Goal: Task Accomplishment & Management: Use online tool/utility

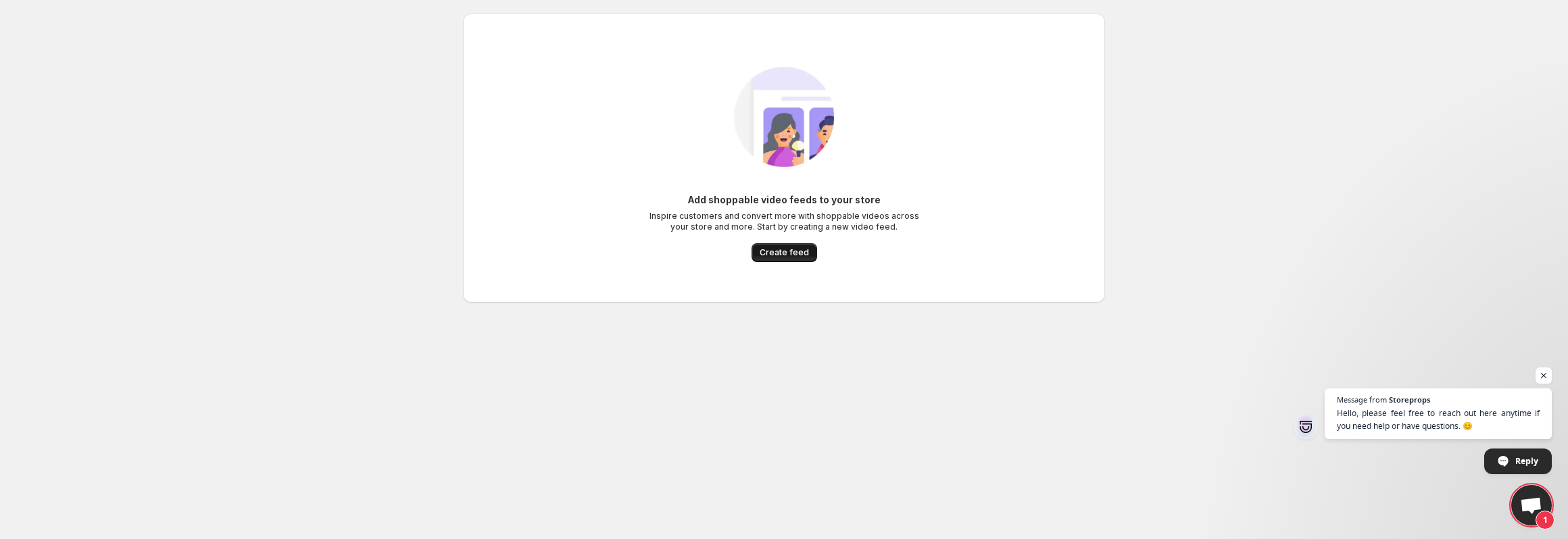
click at [782, 255] on span "Create feed" at bounding box center [784, 253] width 49 height 11
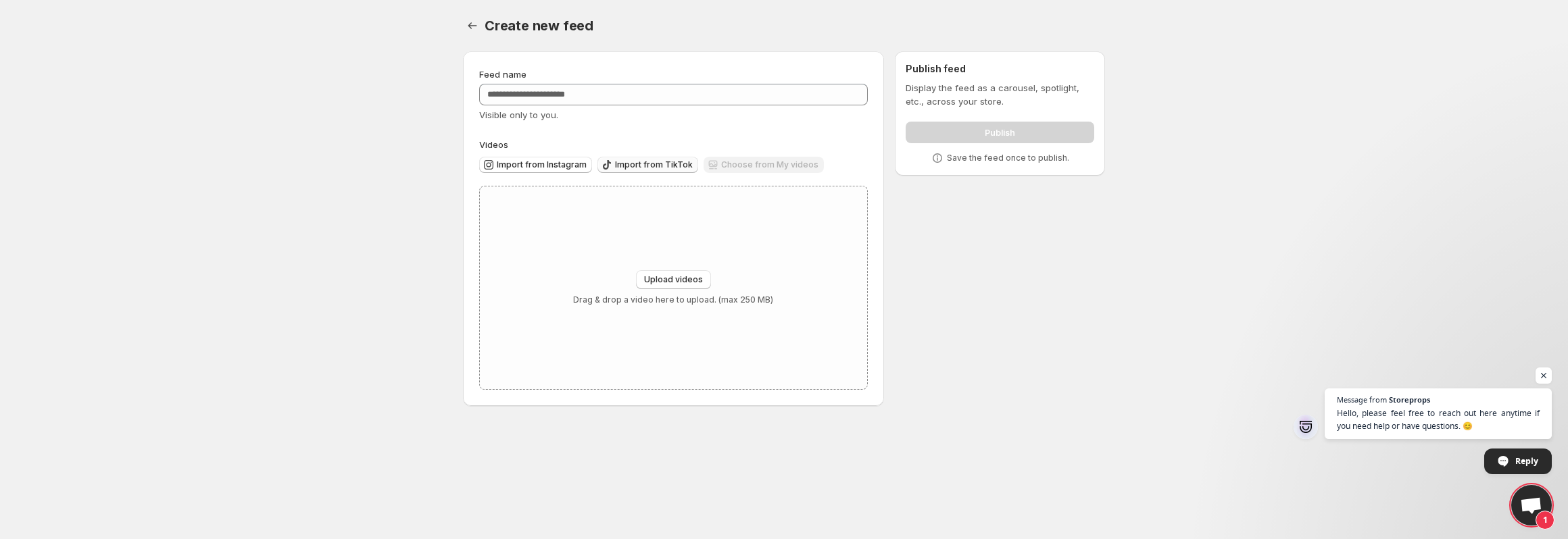
click at [633, 167] on span "Import from TikTok" at bounding box center [654, 165] width 78 height 11
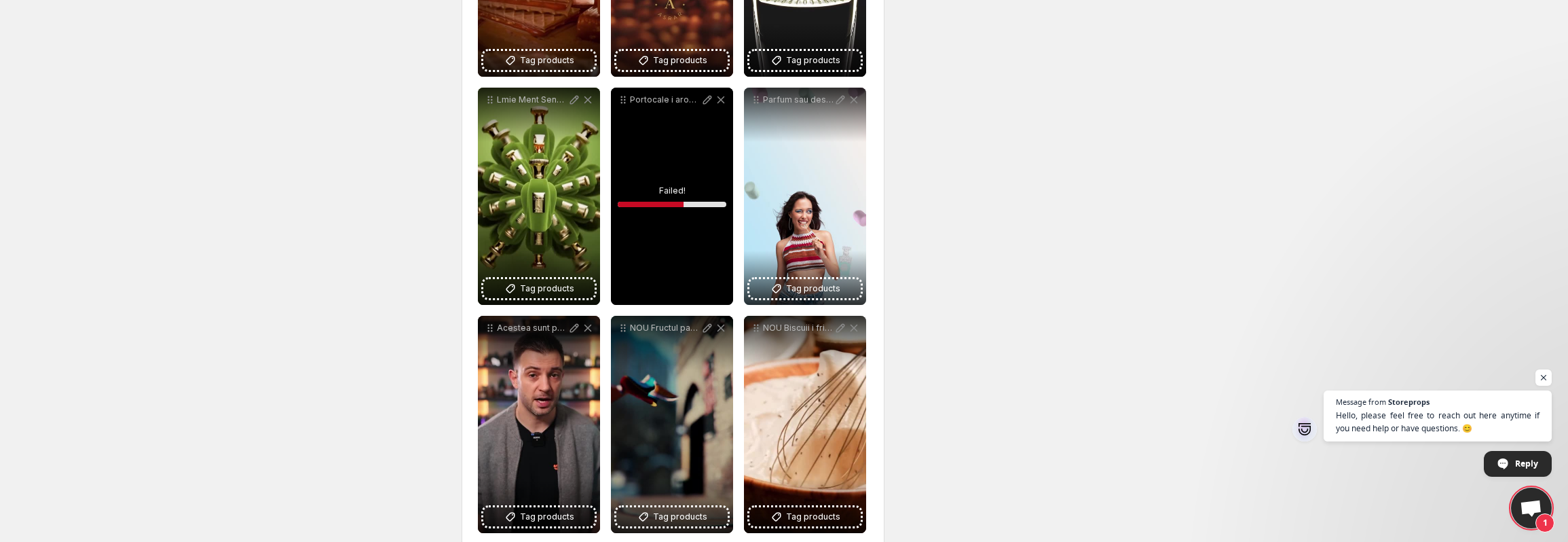
scroll to position [1134, 0]
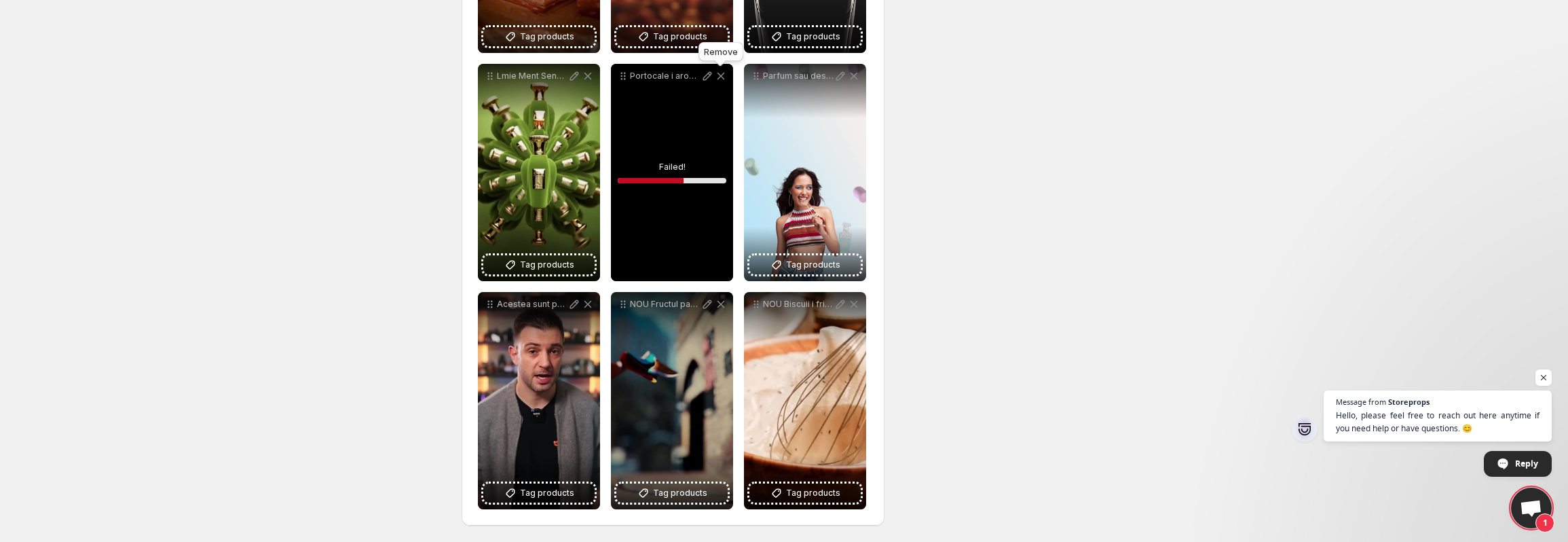
click at [719, 76] on icon at bounding box center [720, 75] width 14 height 14
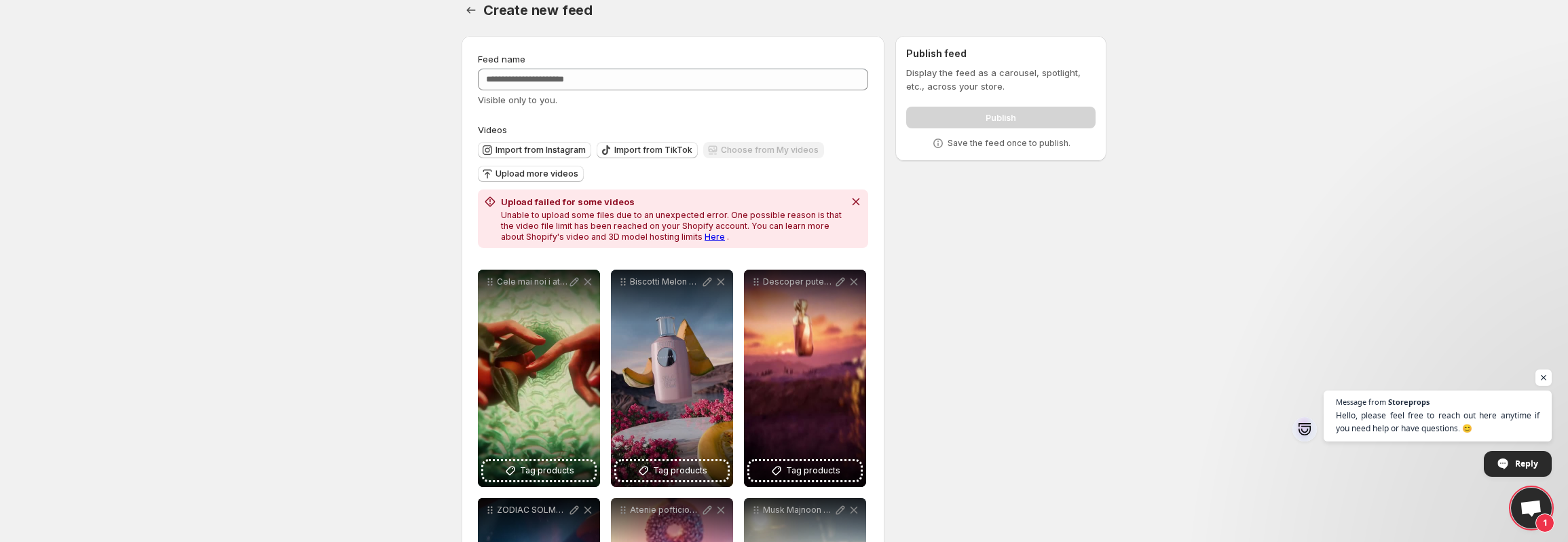
scroll to position [0, 0]
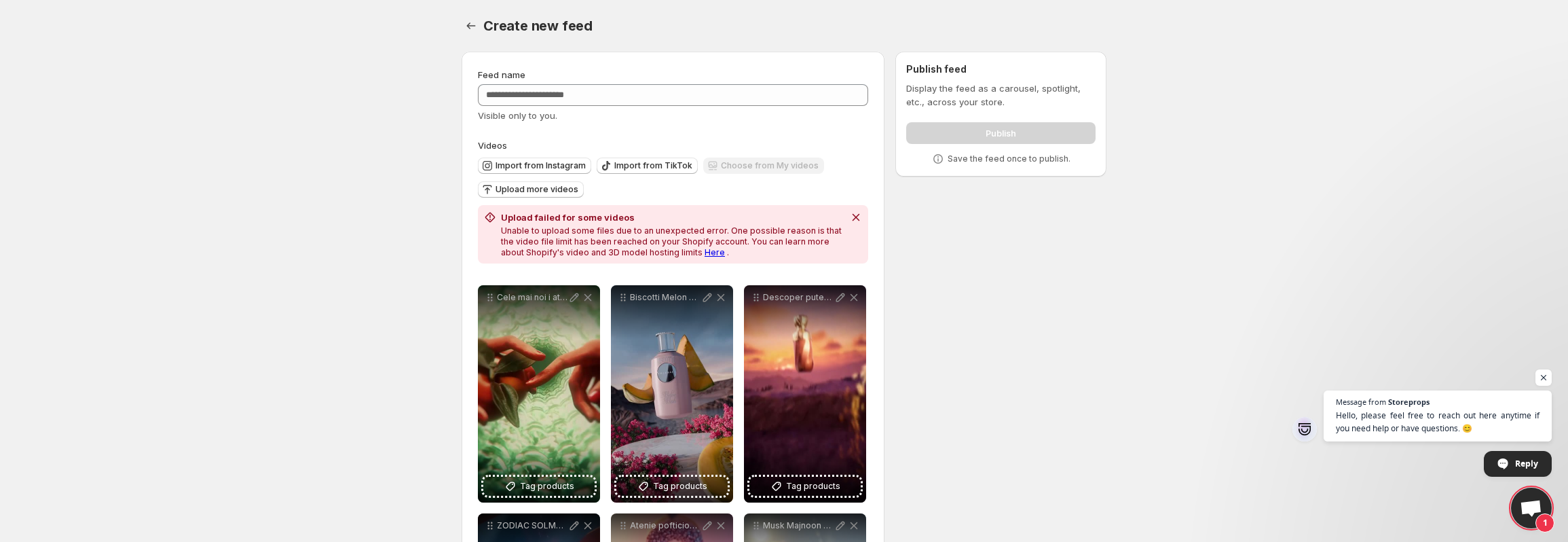
click at [280, 168] on body "**********" at bounding box center [784, 271] width 1568 height 542
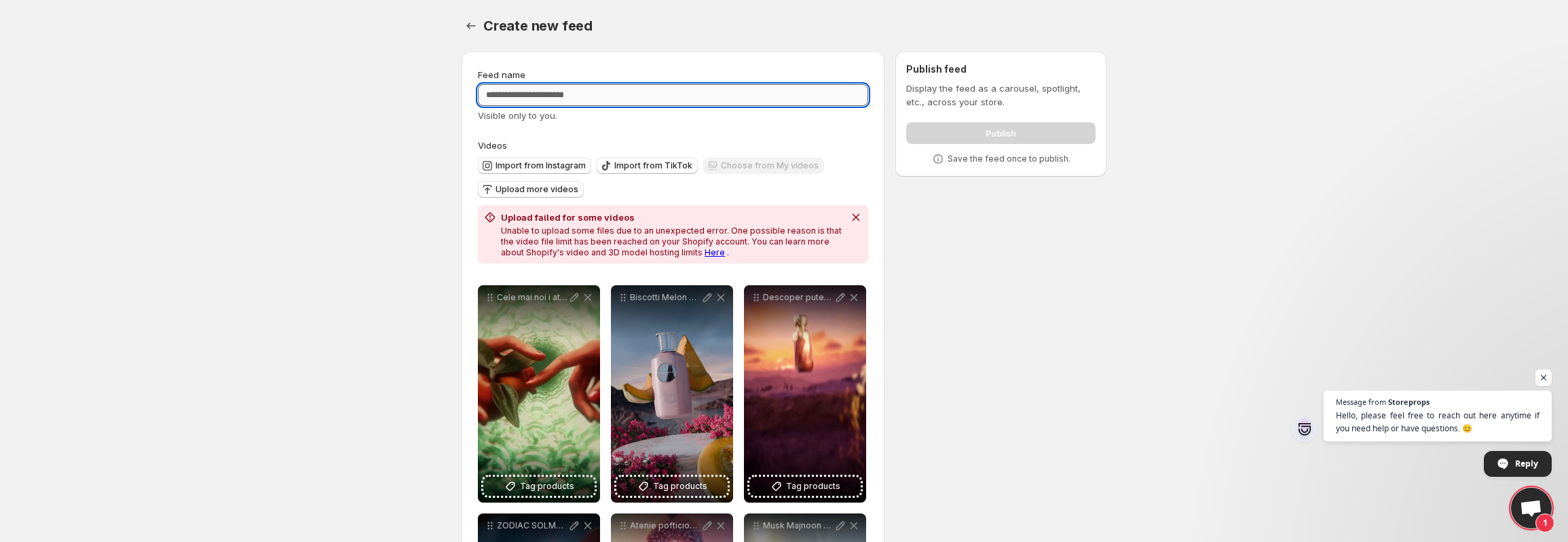
click at [537, 92] on input "Feed name" at bounding box center [672, 96] width 390 height 22
type input "*"
type input "**********"
click at [369, 162] on body "**********" at bounding box center [784, 271] width 1568 height 542
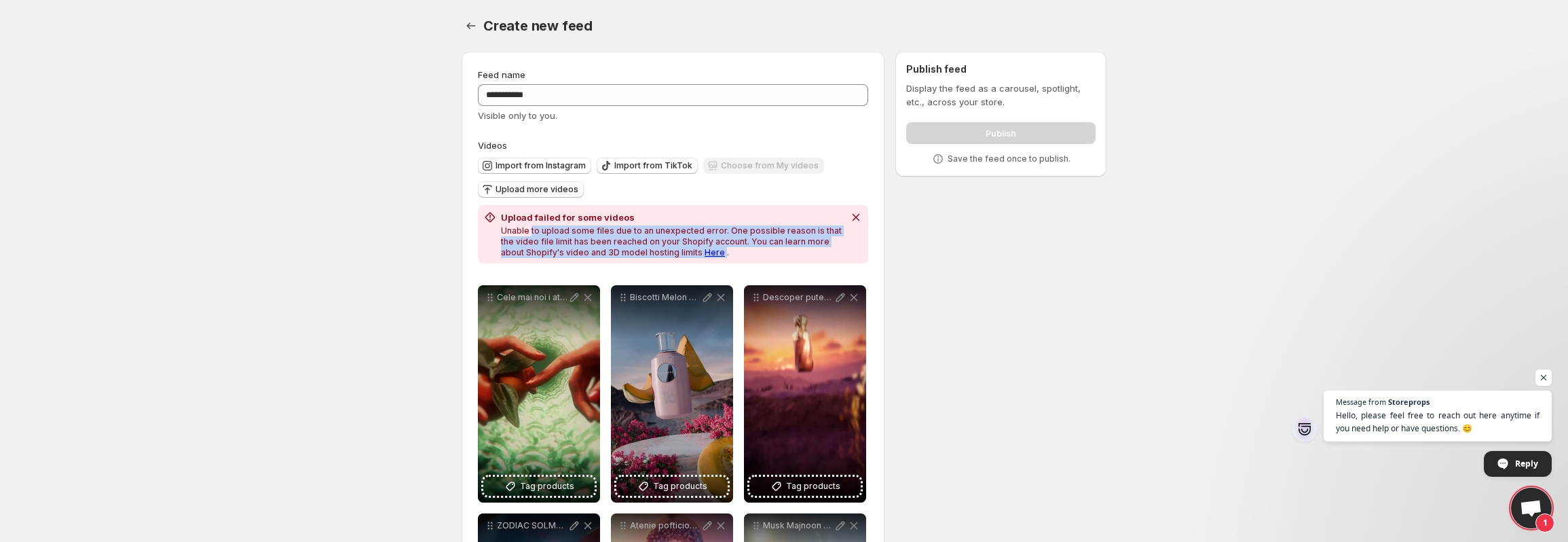
drag, startPoint x: 555, startPoint y: 231, endPoint x: 693, endPoint y: 256, distance: 140.2
click at [693, 256] on p "Unable to upload some files due to an unexpected error. One possible reason is …" at bounding box center [672, 241] width 343 height 32
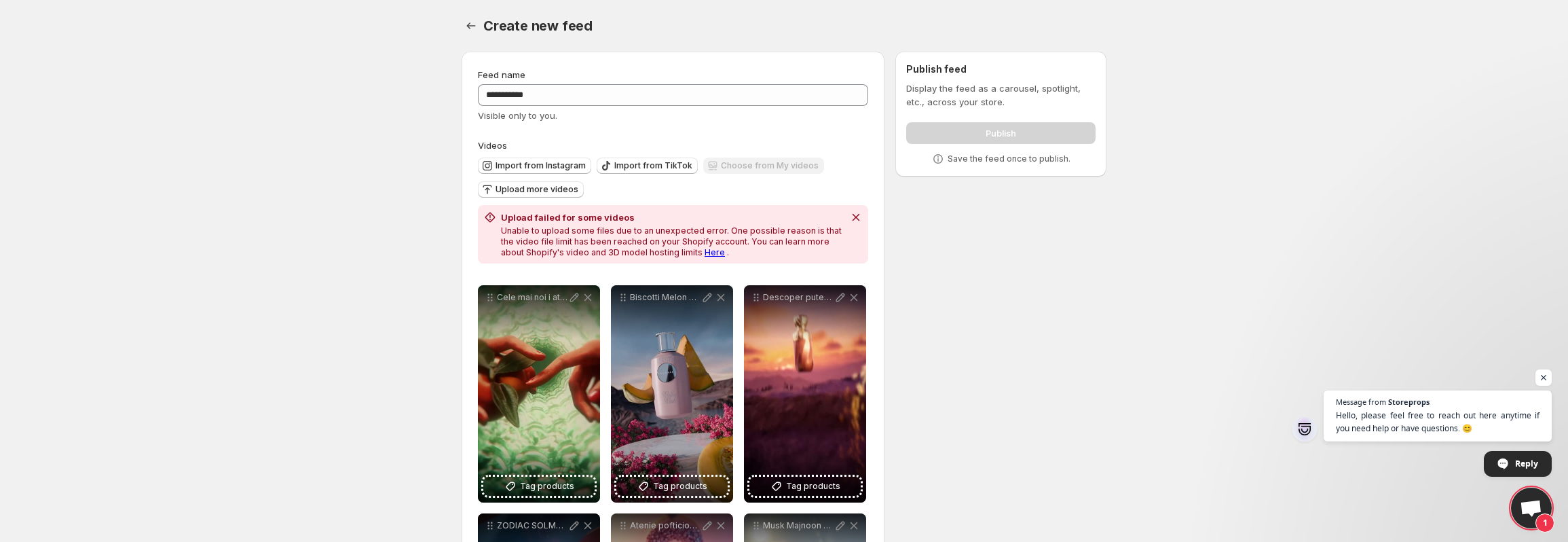
click at [724, 257] on p "Unable to upload some files due to an unexpected error. One possible reason is …" at bounding box center [672, 241] width 343 height 32
drag, startPoint x: 927, startPoint y: 91, endPoint x: 984, endPoint y: 98, distance: 57.4
click at [984, 98] on p "Display the feed as a carousel, spotlight, etc., across your store." at bounding box center [1001, 96] width 189 height 28
click at [704, 255] on link "Here" at bounding box center [715, 252] width 20 height 10
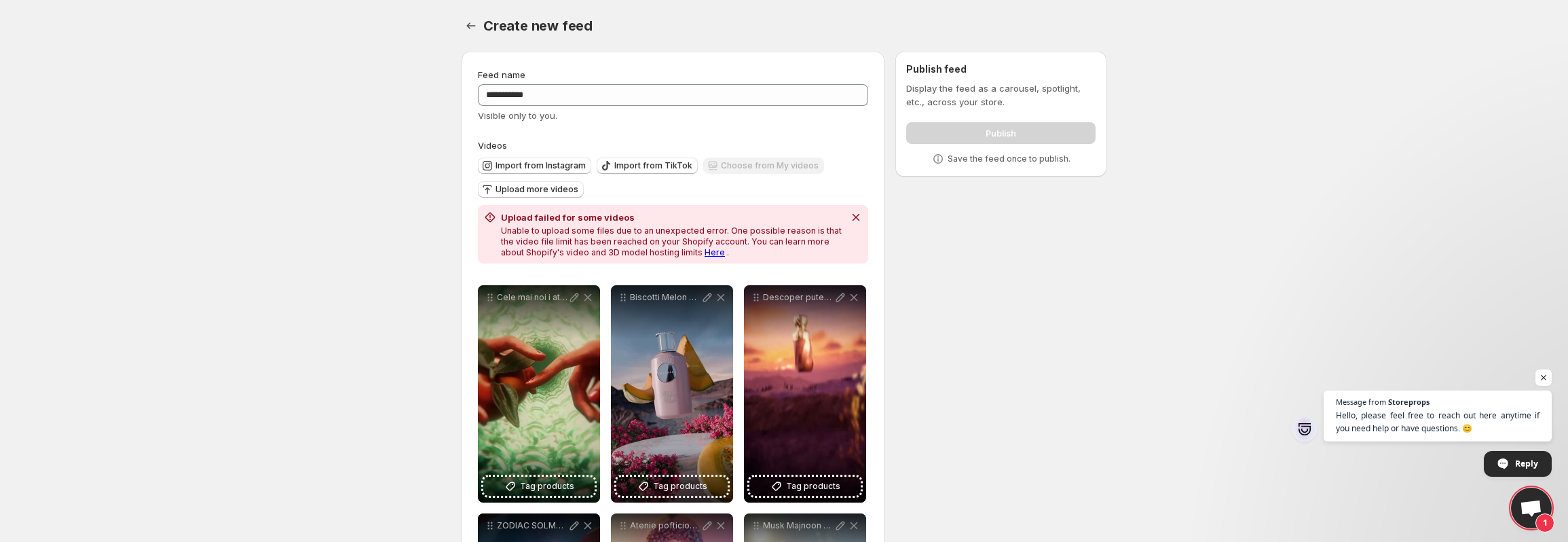
click at [943, 157] on icon at bounding box center [937, 158] width 14 height 14
click at [988, 135] on div "Publish" at bounding box center [1001, 131] width 189 height 28
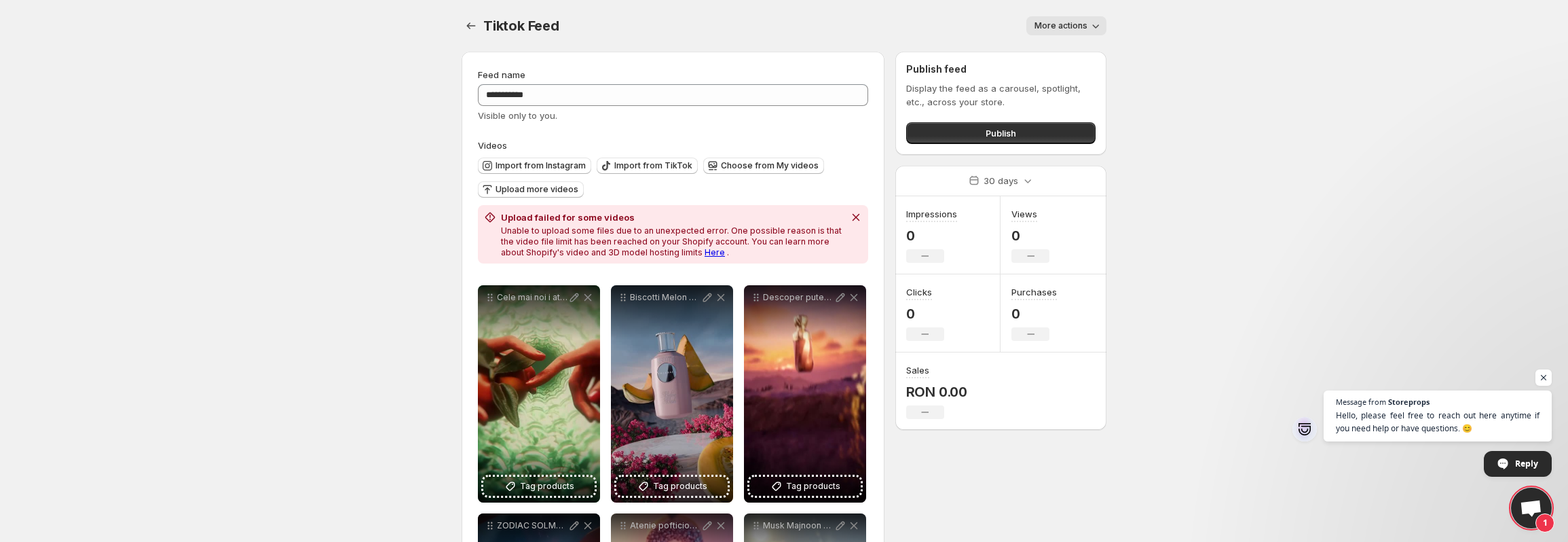
click at [209, 246] on body "**********" at bounding box center [784, 271] width 1568 height 542
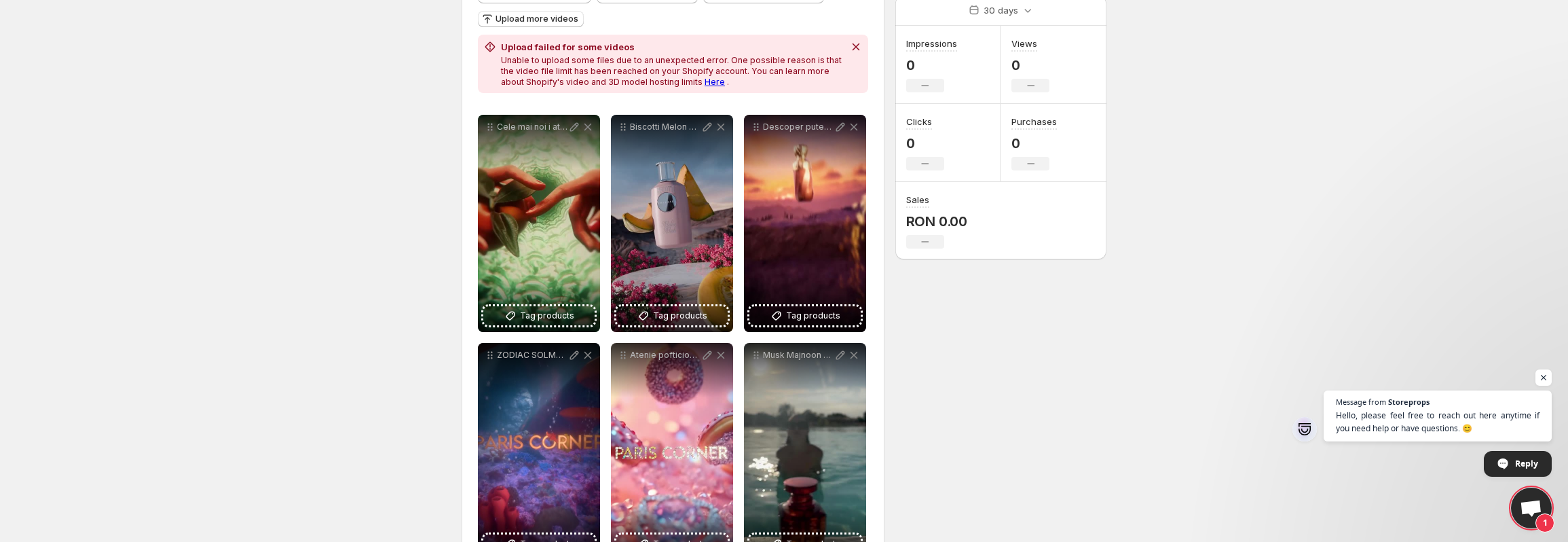
scroll to position [68, 0]
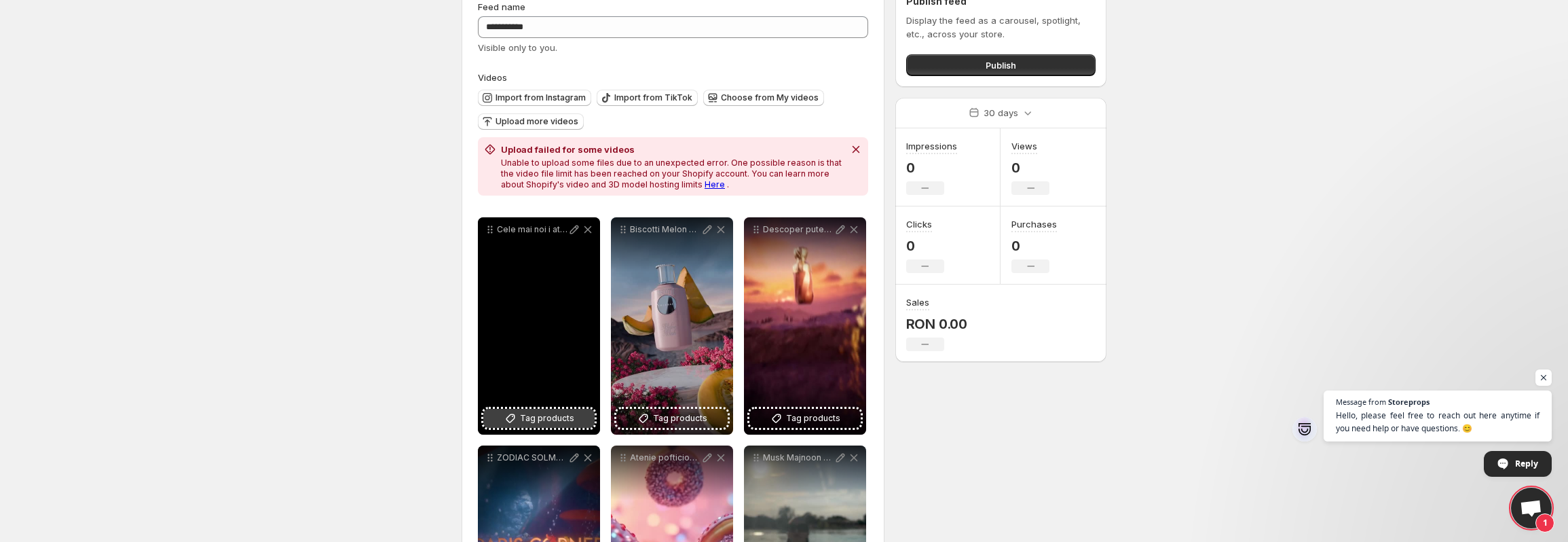
click at [520, 418] on button "Tag products" at bounding box center [538, 418] width 111 height 19
click at [545, 417] on span "Tag products" at bounding box center [546, 418] width 54 height 14
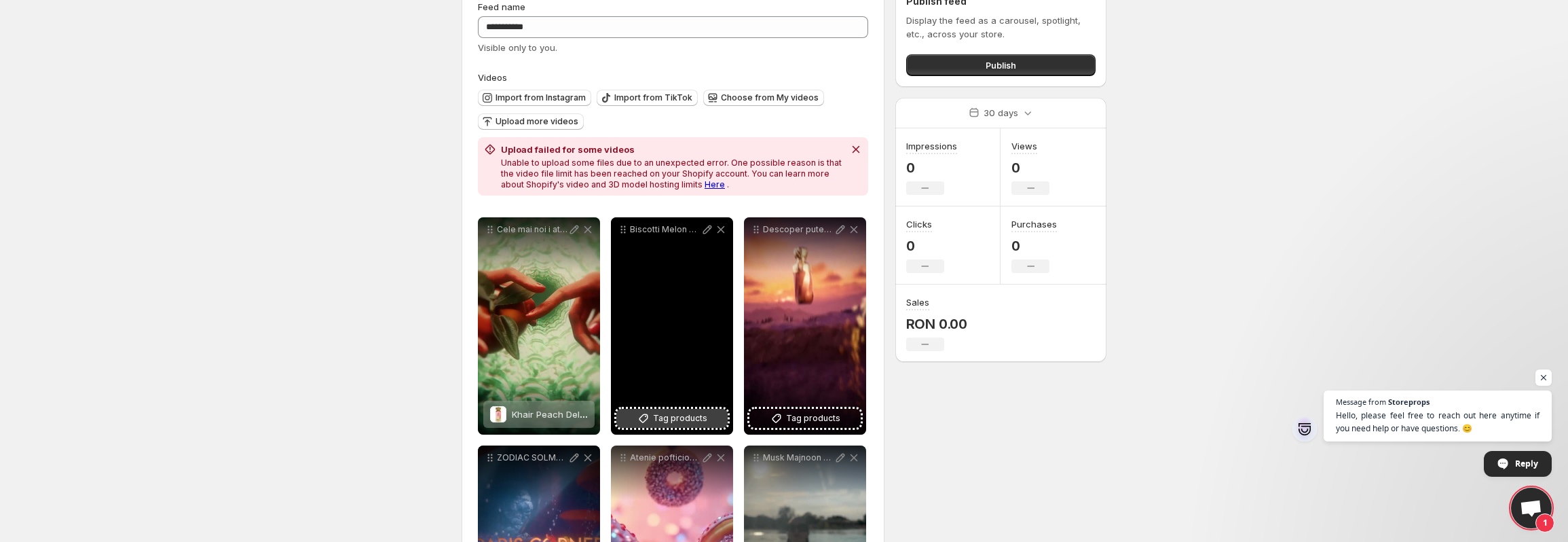
click at [682, 419] on span "Tag products" at bounding box center [680, 418] width 54 height 14
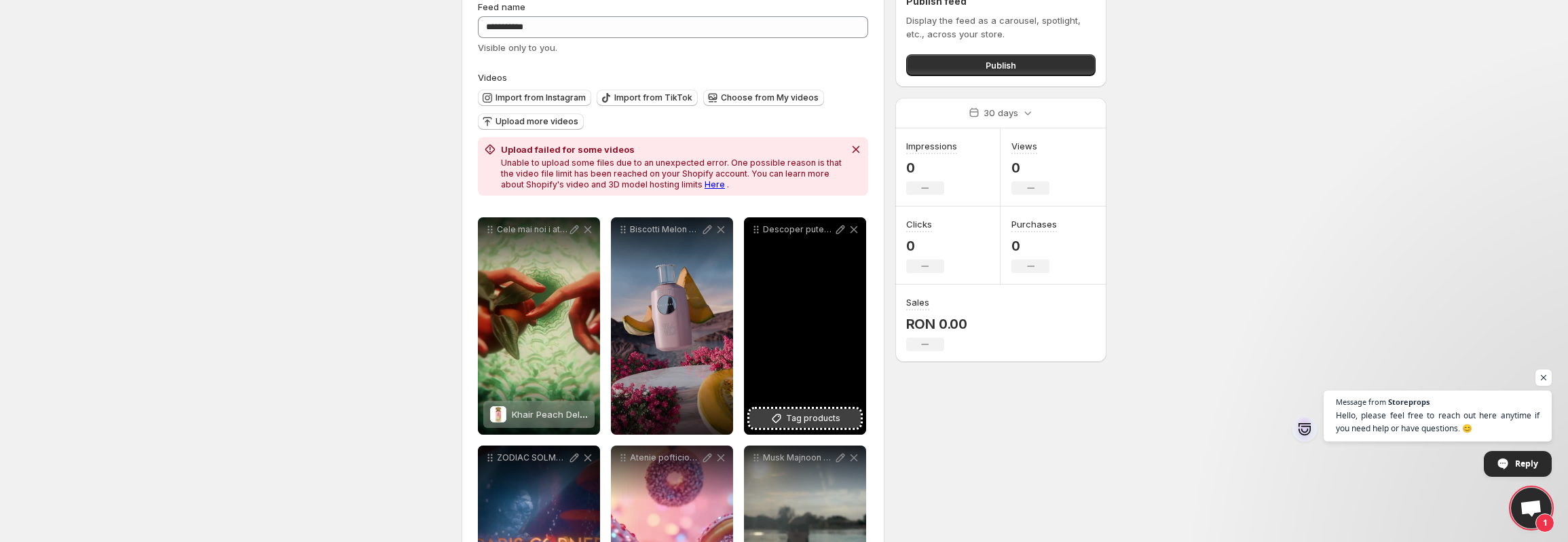
click at [809, 420] on span "Tag products" at bounding box center [813, 418] width 54 height 14
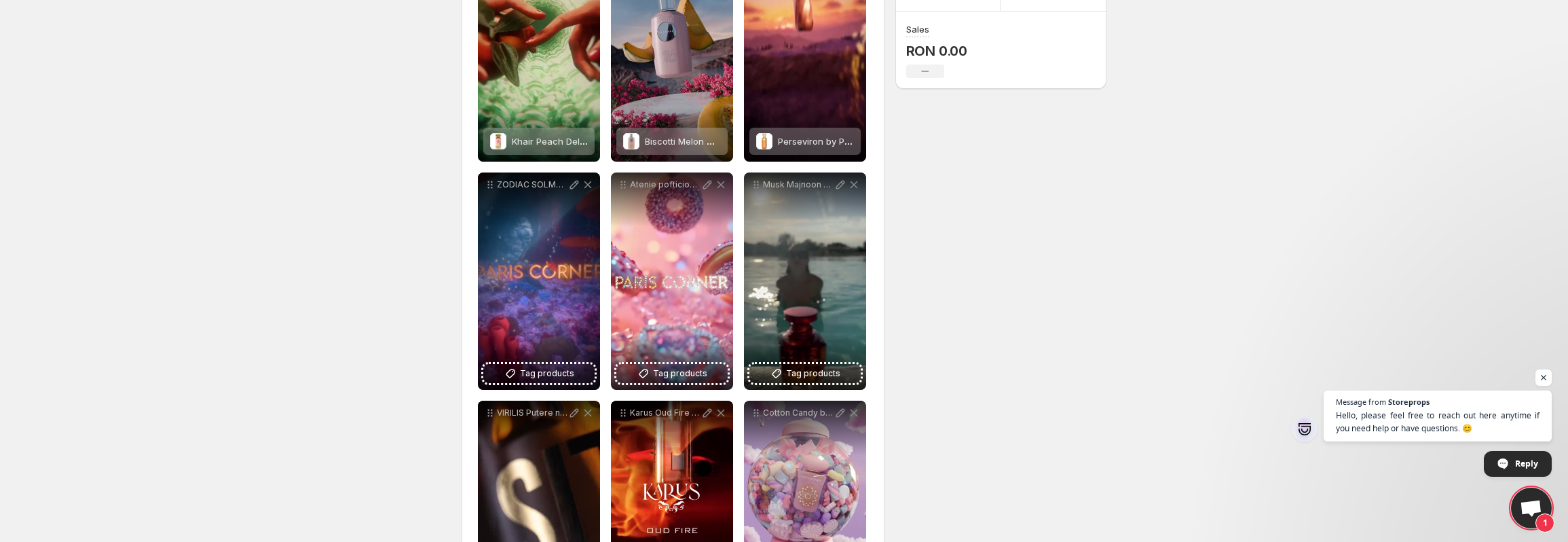
scroll to position [340, 0]
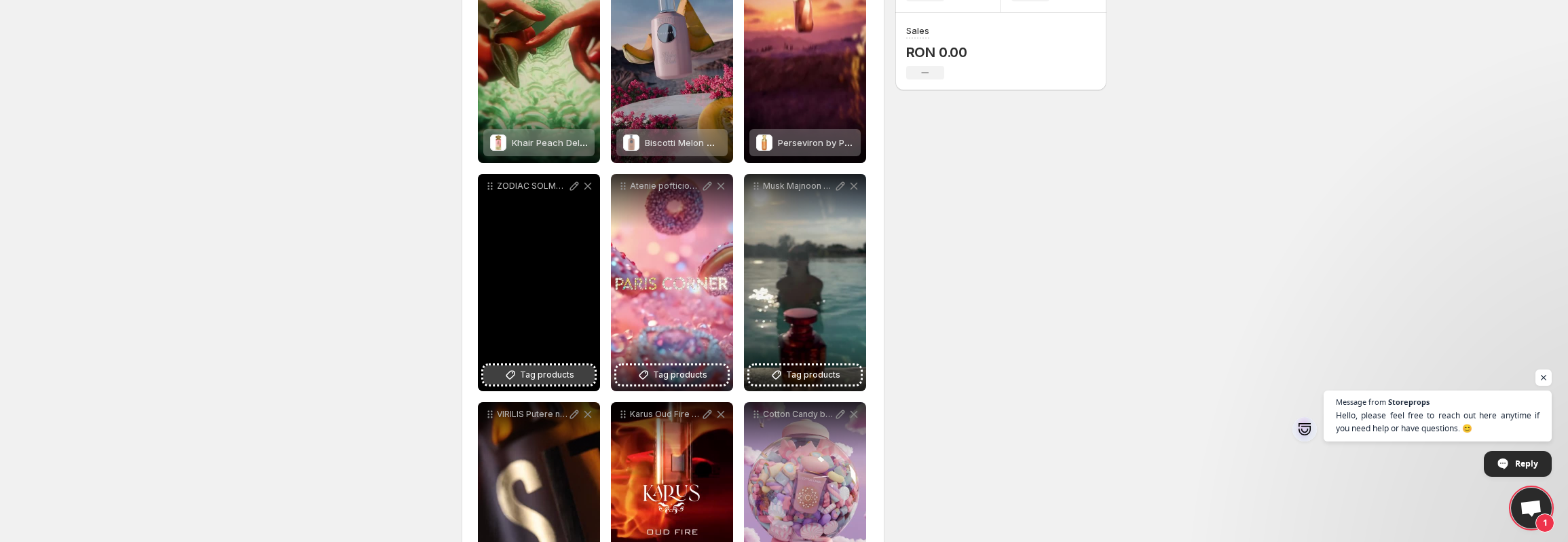
click at [527, 377] on span "Tag products" at bounding box center [546, 375] width 54 height 14
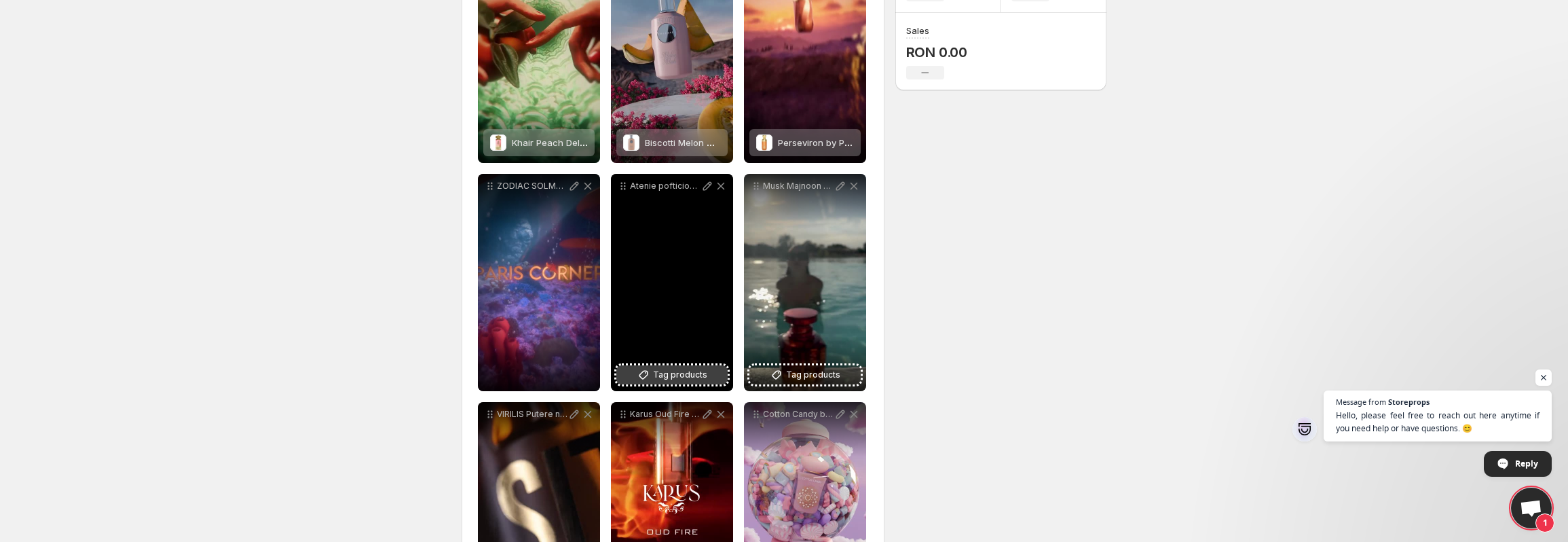
click at [654, 375] on span "Tag products" at bounding box center [680, 375] width 54 height 14
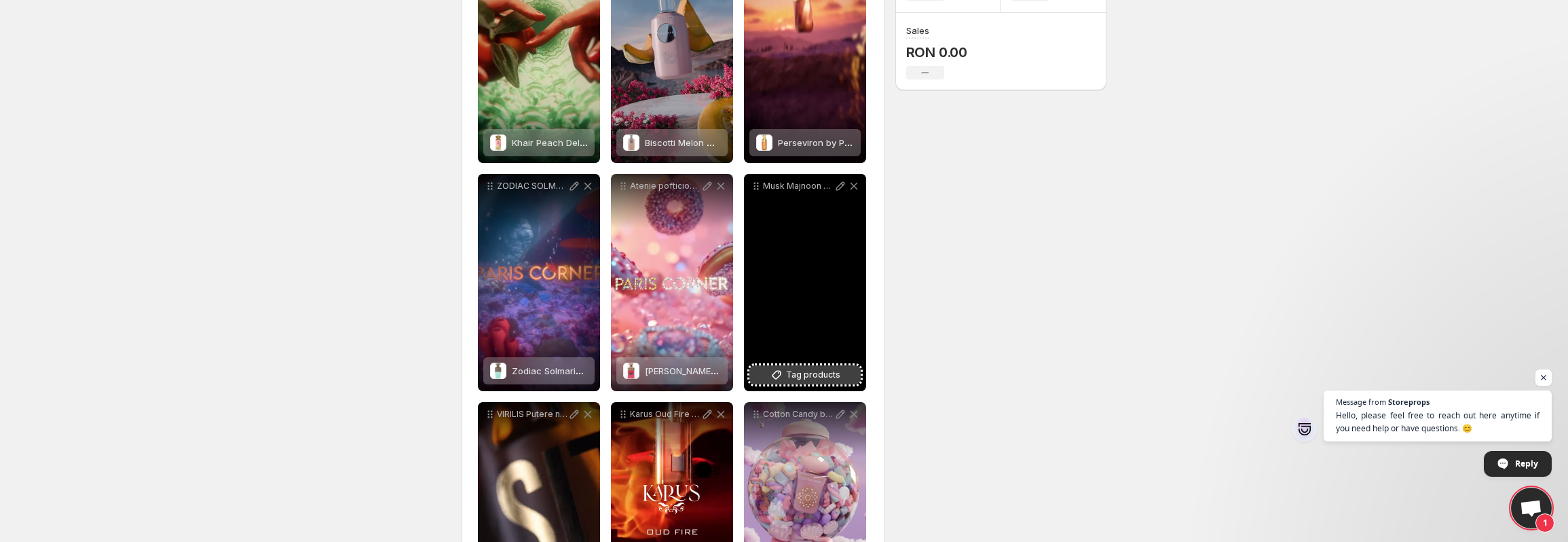
click at [803, 366] on button "Tag products" at bounding box center [805, 375] width 111 height 19
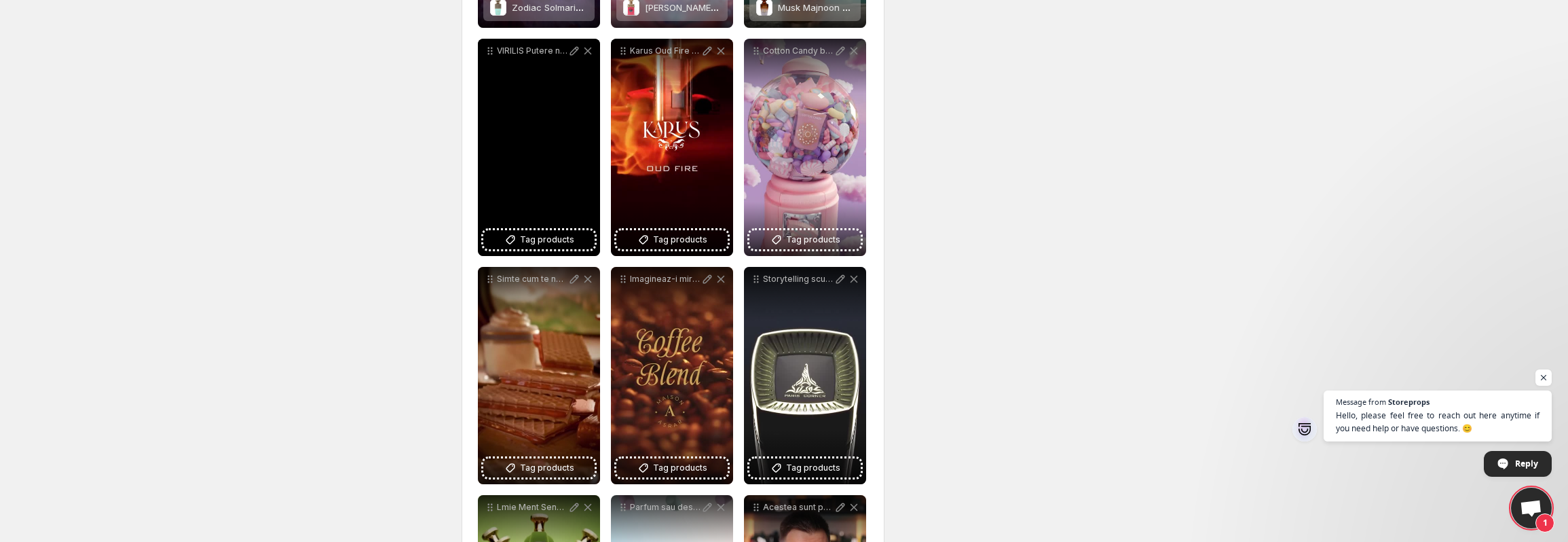
scroll to position [611, 0]
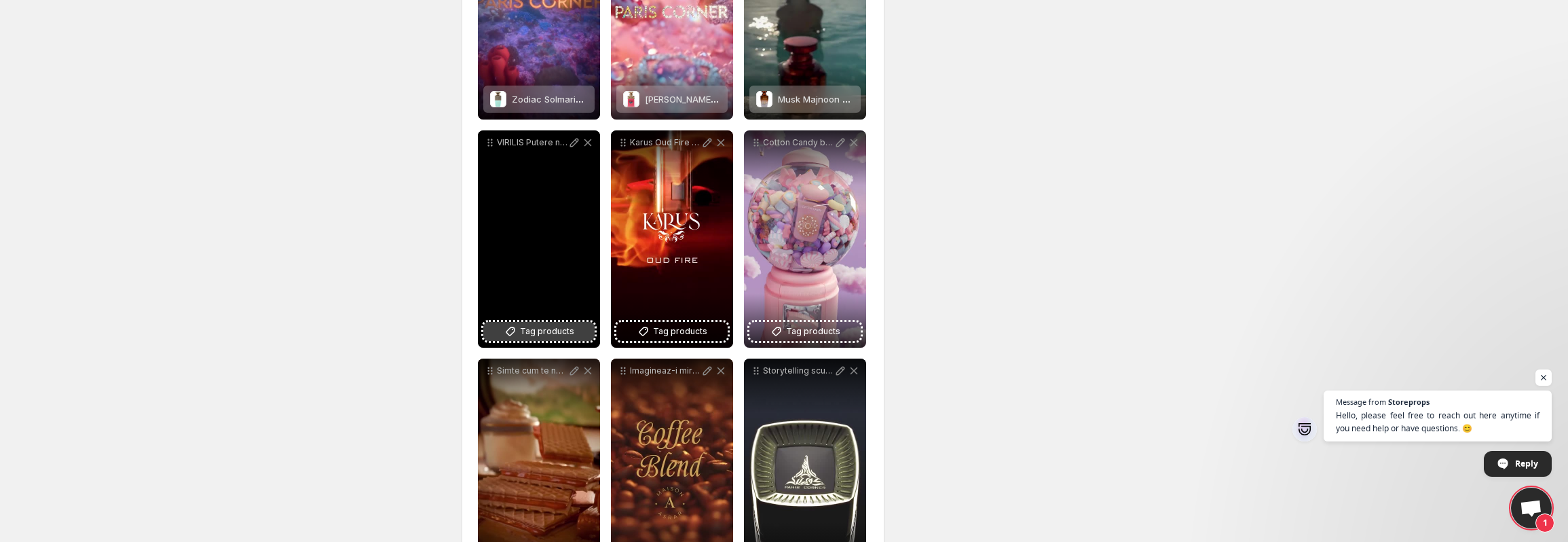
click at [540, 333] on span "Tag products" at bounding box center [546, 331] width 54 height 14
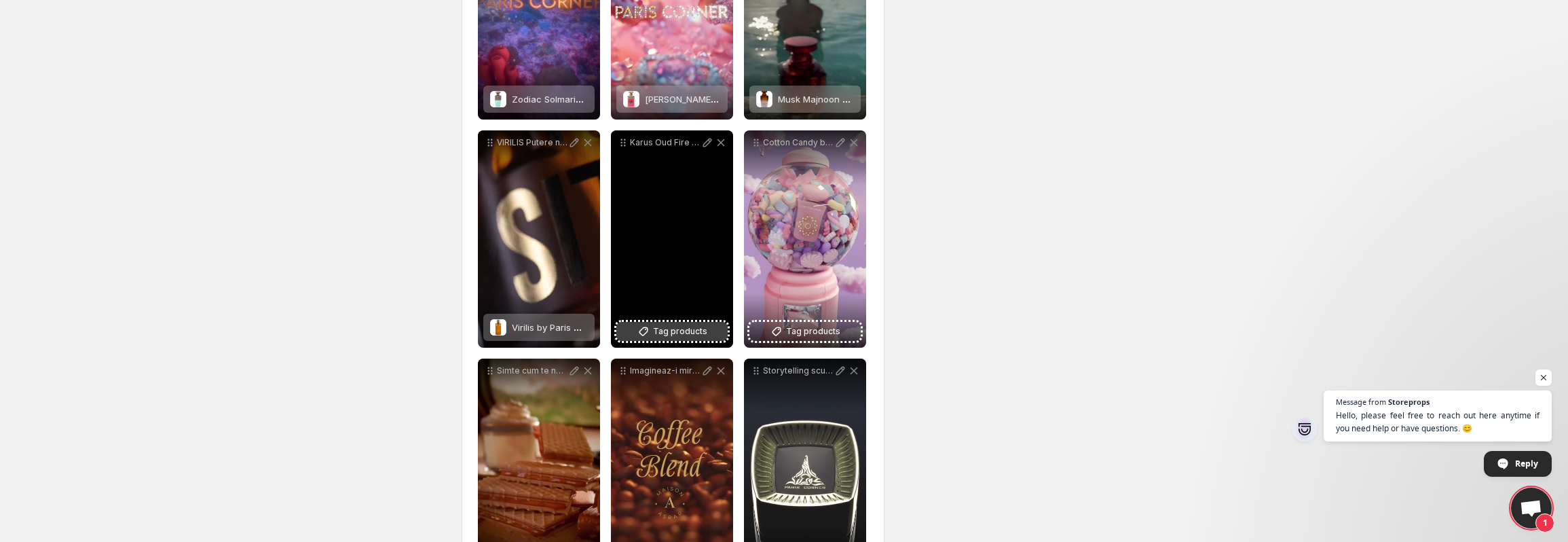
click at [658, 329] on span "Tag products" at bounding box center [680, 331] width 54 height 14
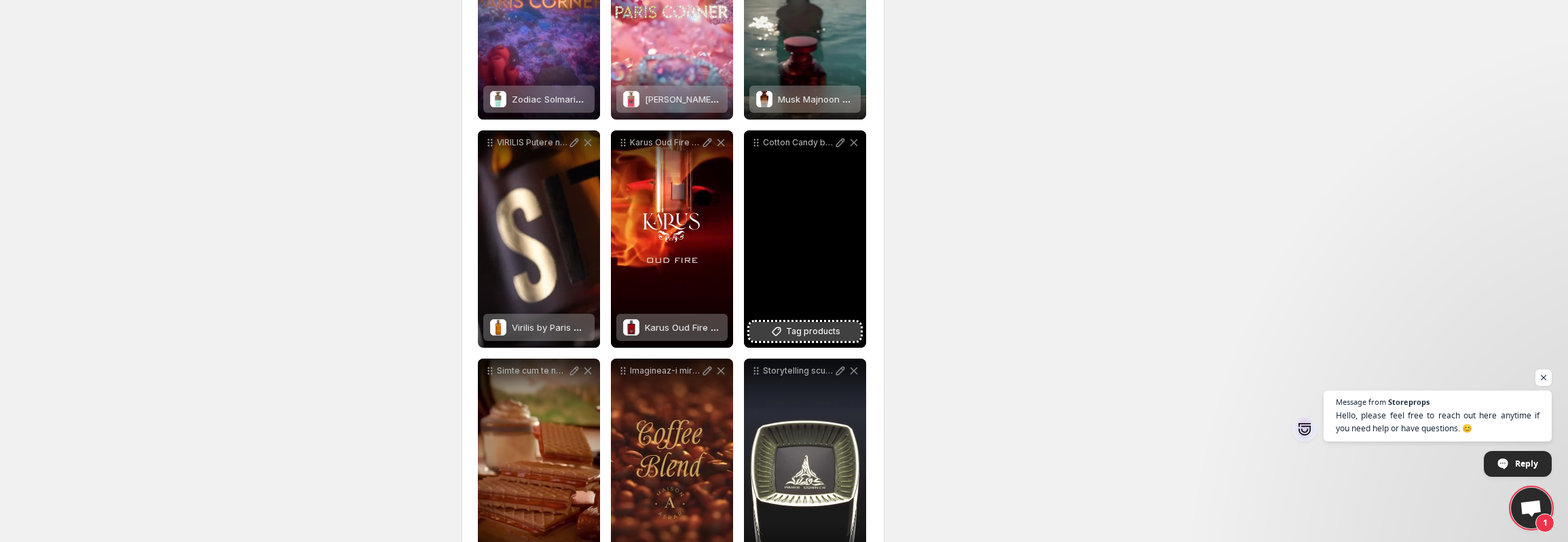
click at [824, 329] on span "Tag products" at bounding box center [813, 331] width 54 height 14
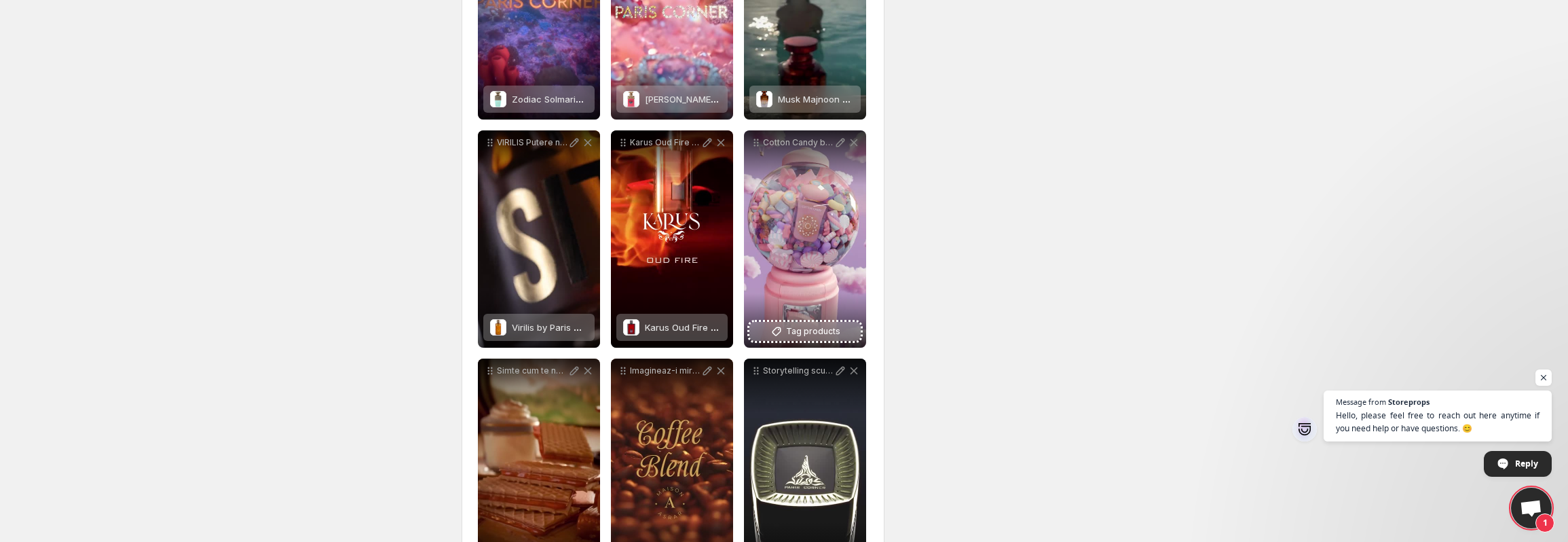
click at [1085, 378] on div "**********" at bounding box center [778, 247] width 656 height 1635
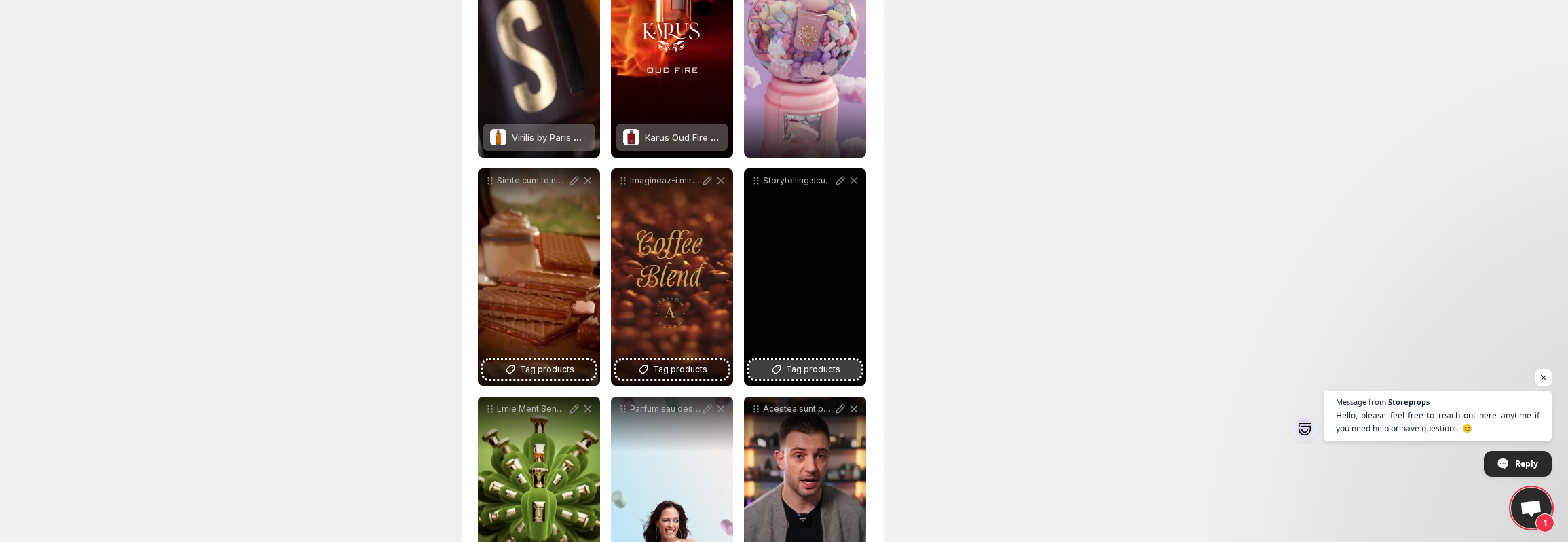
scroll to position [882, 0]
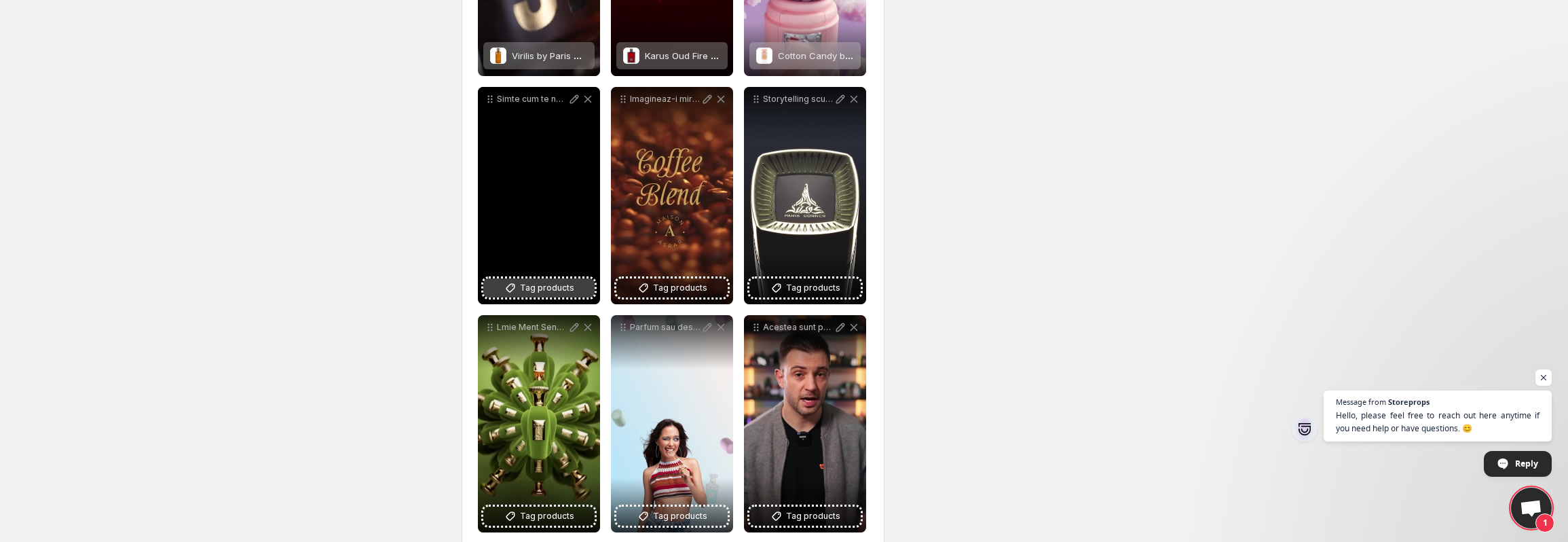
click at [532, 287] on span "Tag products" at bounding box center [546, 287] width 54 height 14
click at [542, 287] on span "Tag products" at bounding box center [546, 287] width 54 height 14
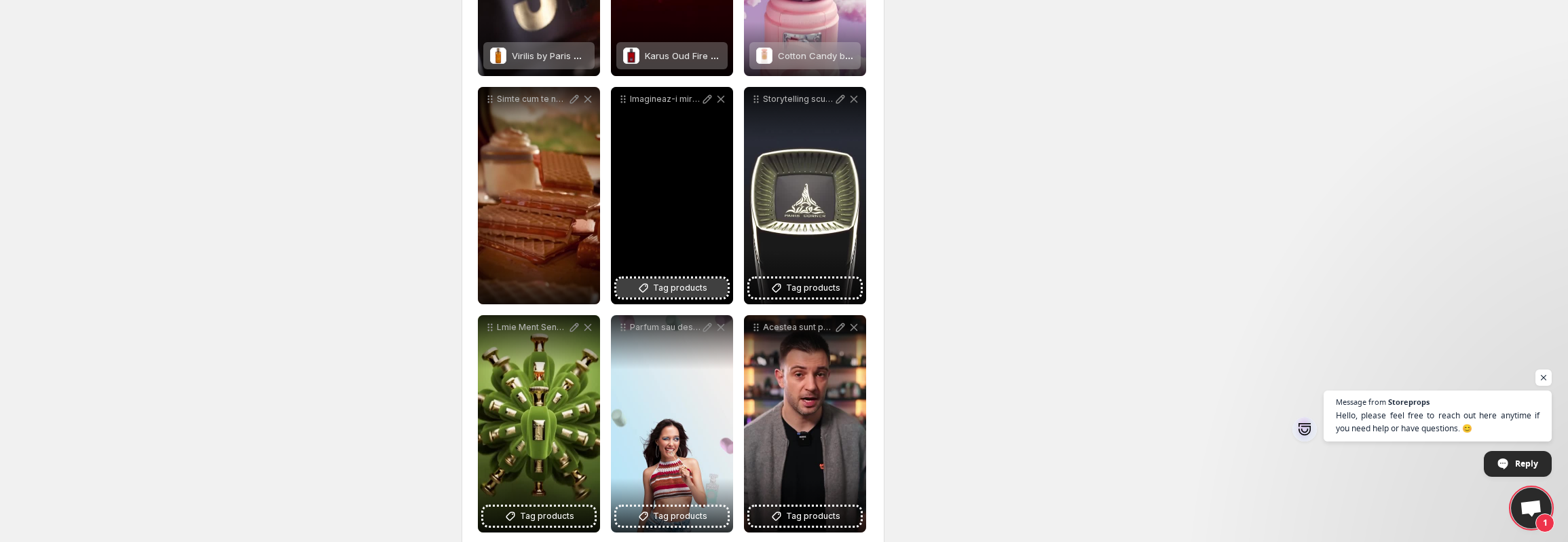
click at [672, 286] on span "Tag products" at bounding box center [680, 287] width 54 height 14
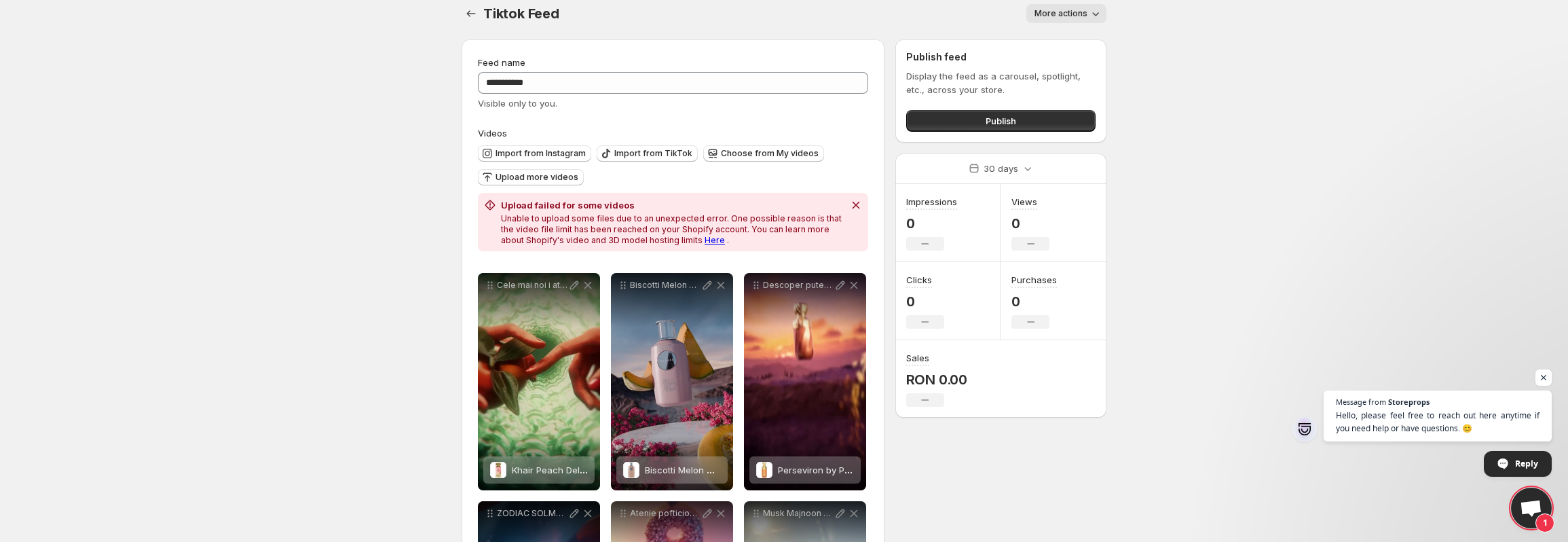
scroll to position [0, 0]
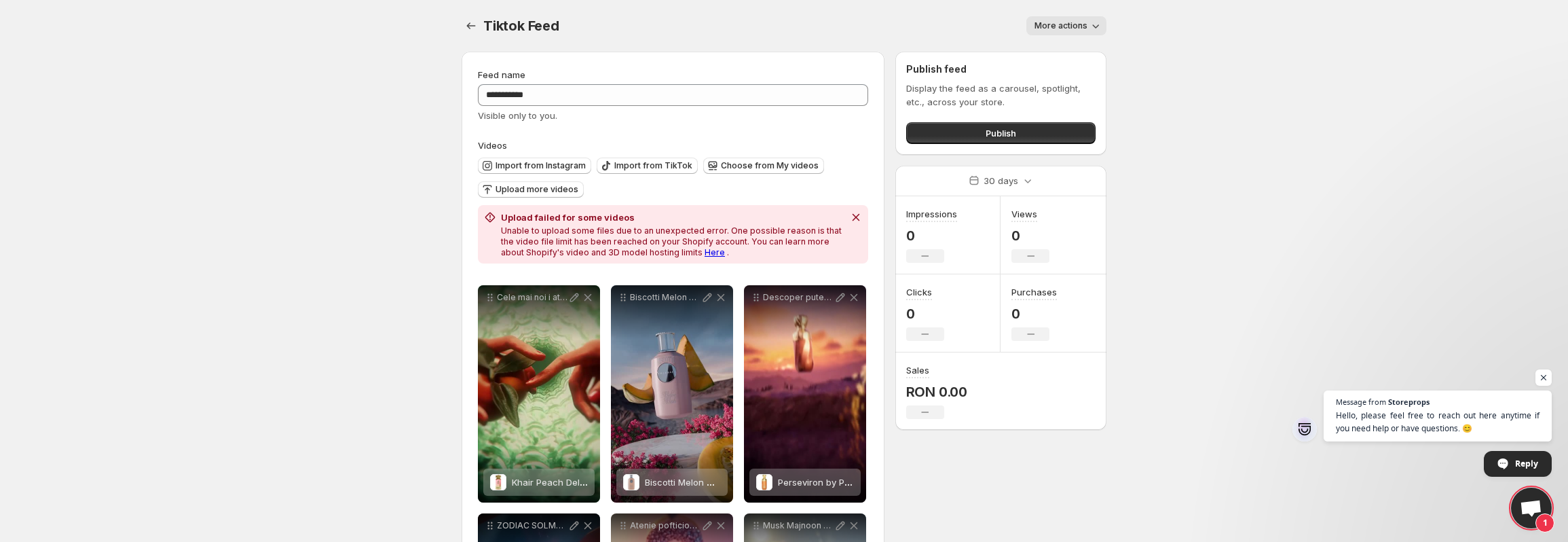
click at [199, 258] on body "**********" at bounding box center [784, 271] width 1568 height 542
drag, startPoint x: 230, startPoint y: 110, endPoint x: 383, endPoint y: 97, distance: 153.6
click at [230, 111] on body "**********" at bounding box center [784, 271] width 1568 height 542
click at [1076, 28] on span "More actions" at bounding box center [1061, 26] width 53 height 11
click at [1082, 21] on span "More actions" at bounding box center [1061, 26] width 53 height 11
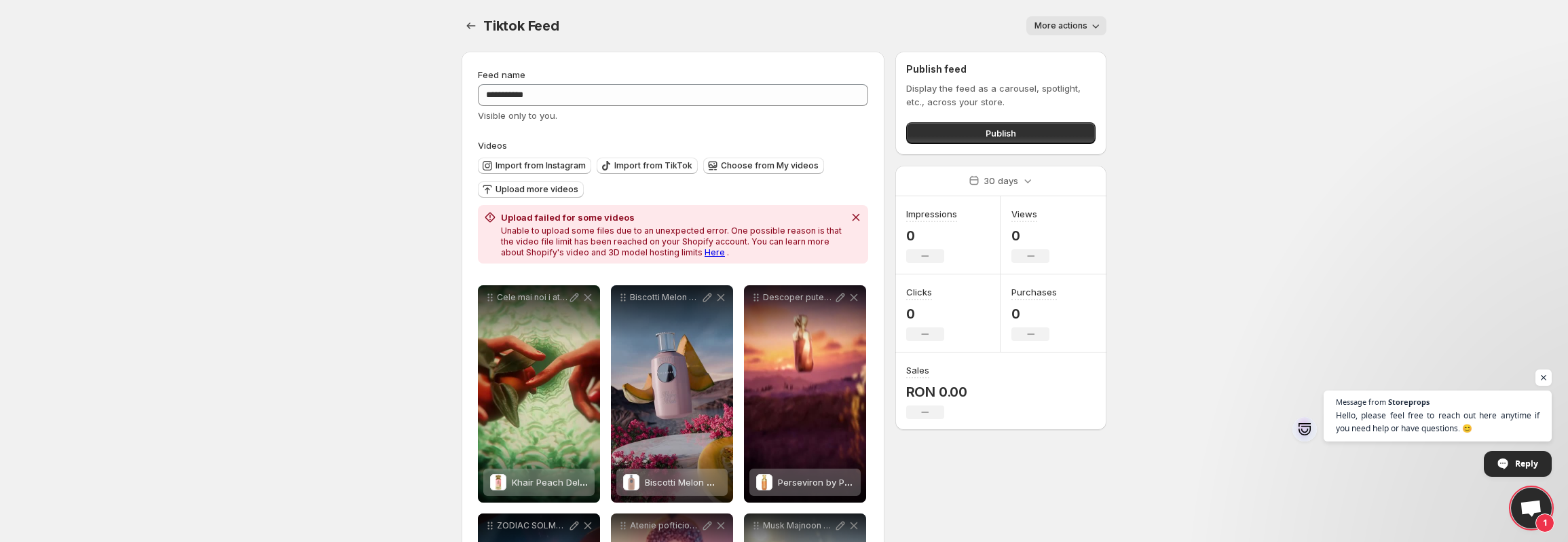
click at [1273, 122] on body "**********" at bounding box center [784, 271] width 1568 height 542
click at [961, 132] on button "Publish" at bounding box center [1001, 133] width 189 height 22
click at [222, 213] on body "**********" at bounding box center [784, 271] width 1568 height 542
click at [1019, 133] on button "Publish" at bounding box center [1001, 133] width 189 height 22
click at [210, 31] on body "**********" at bounding box center [784, 271] width 1568 height 542
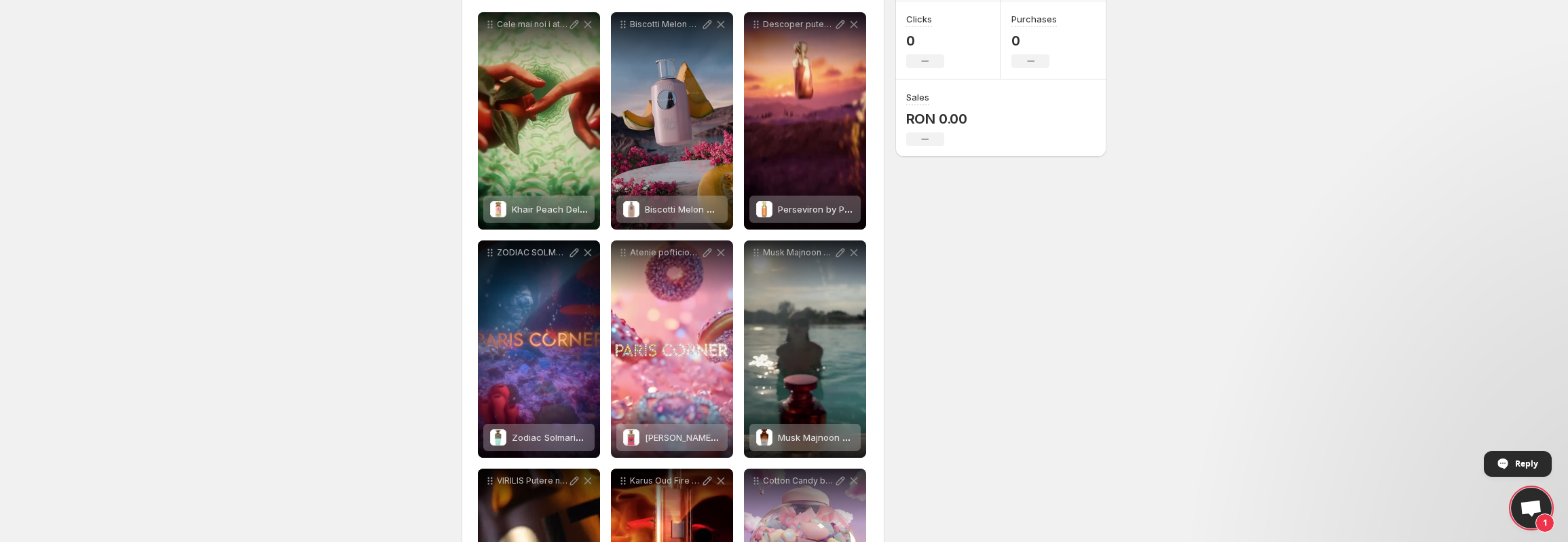
scroll to position [271, 0]
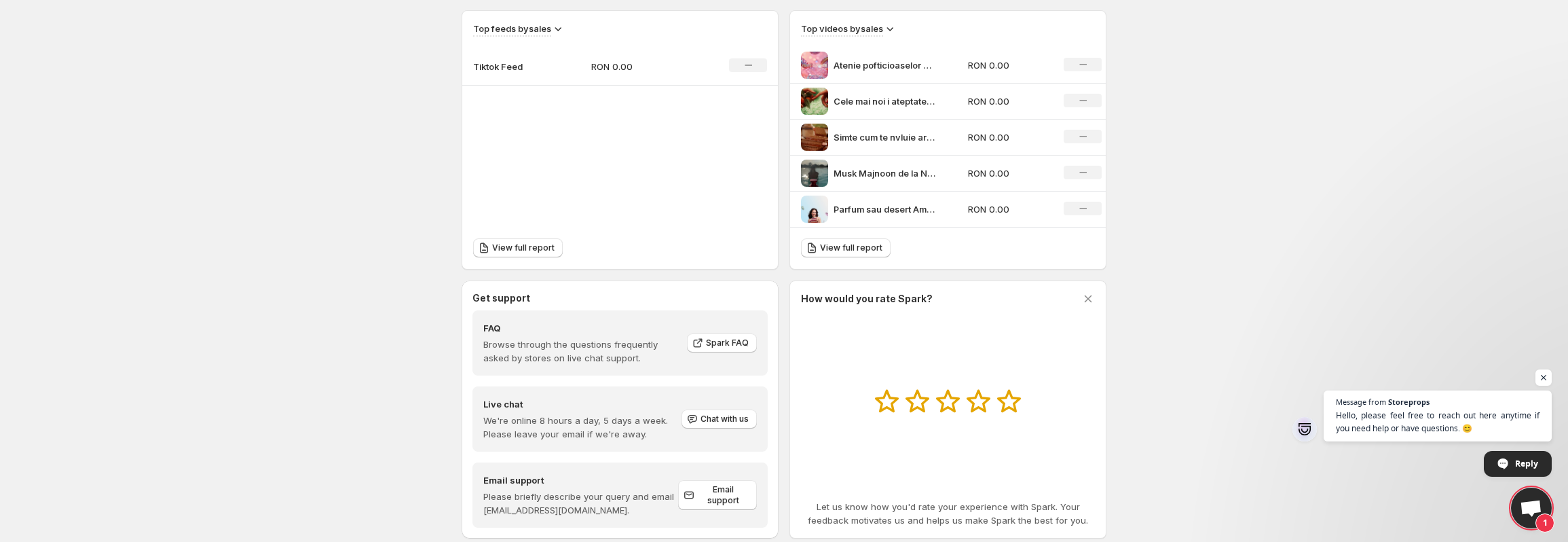
scroll to position [499, 0]
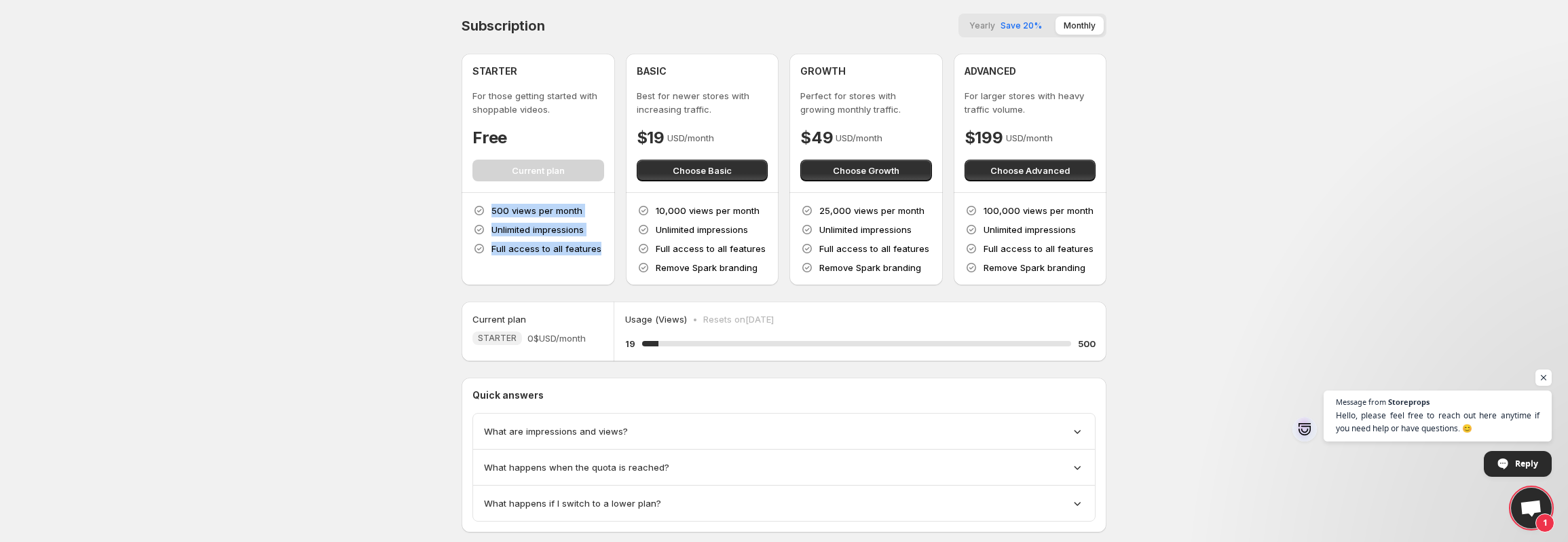
drag, startPoint x: 474, startPoint y: 198, endPoint x: 604, endPoint y: 266, distance: 146.7
click at [604, 266] on div "500 views per month Unlimited impressions Full access to all features" at bounding box center [538, 239] width 154 height 92
copy div "500 views per month Unlimited impressions Full access to all features"
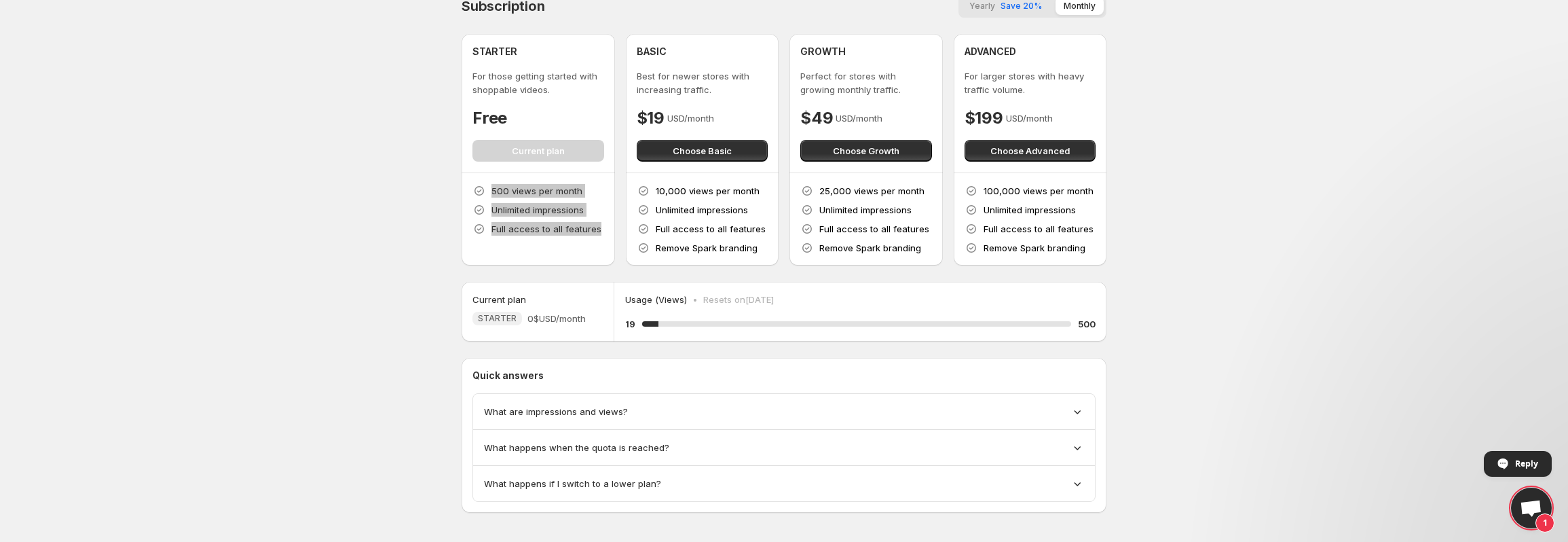
scroll to position [29, 0]
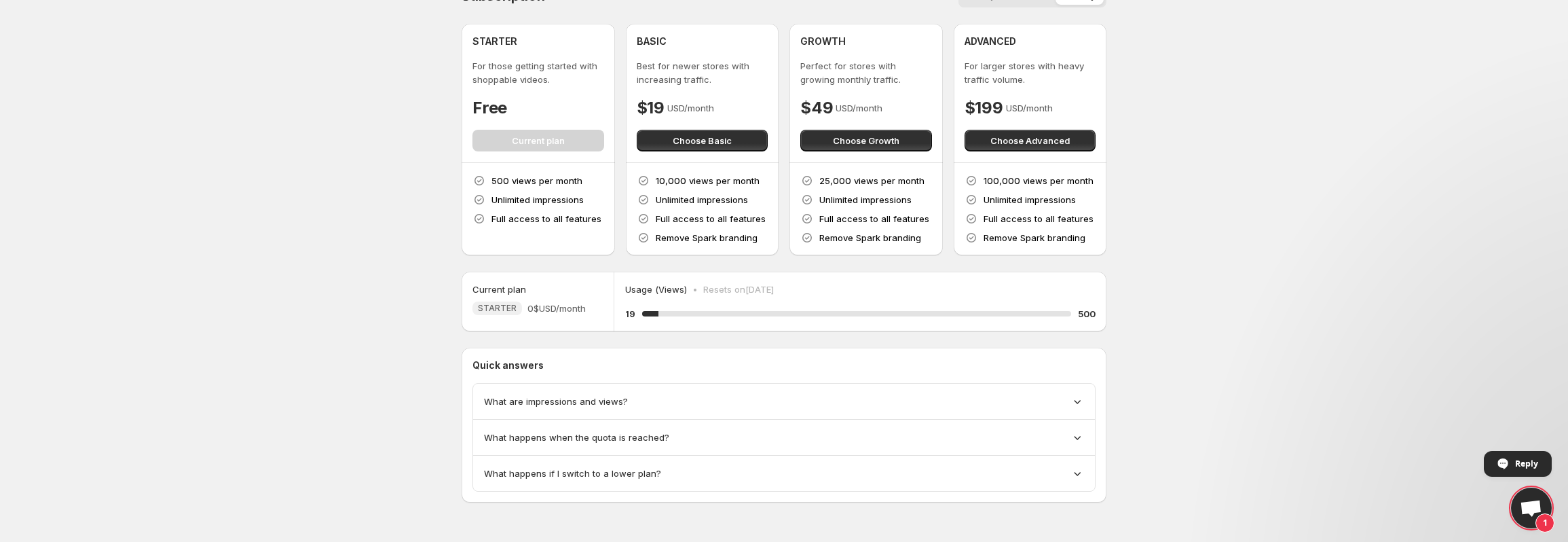
click at [1039, 385] on div "What are impressions and views?" at bounding box center [784, 401] width 622 height 36
click at [1014, 404] on div "What are impressions and views?" at bounding box center [784, 401] width 600 height 14
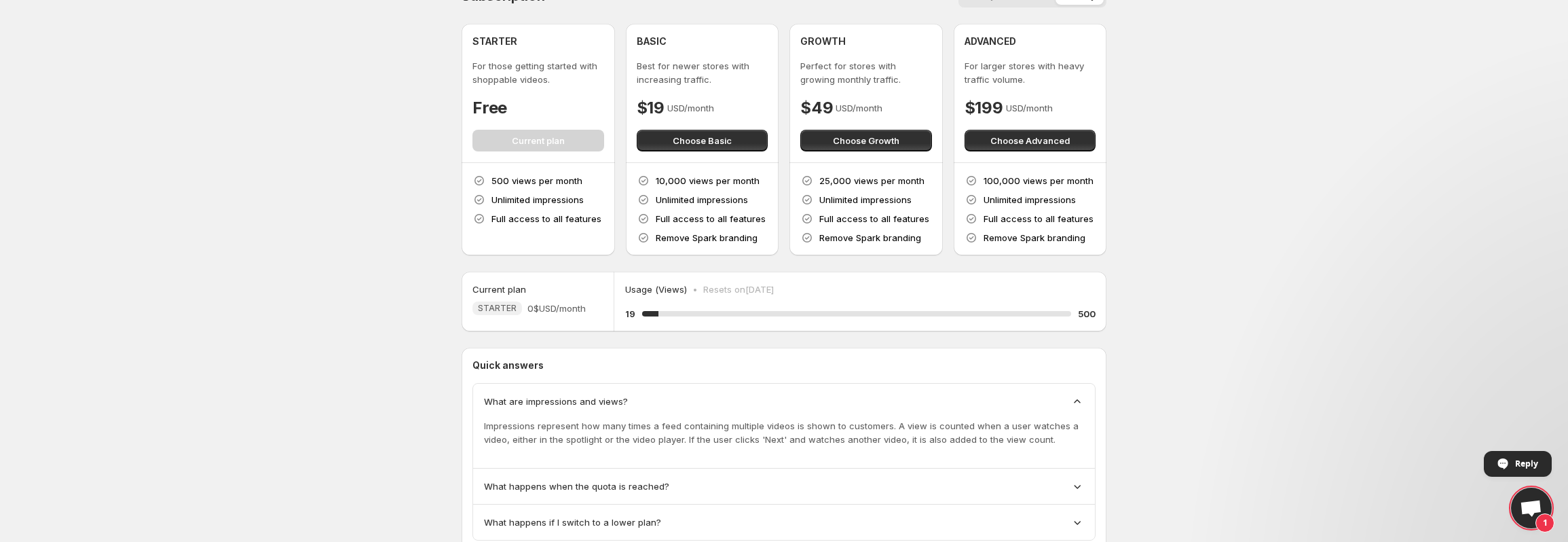
click at [1014, 404] on div "What are impressions and views?" at bounding box center [784, 401] width 600 height 14
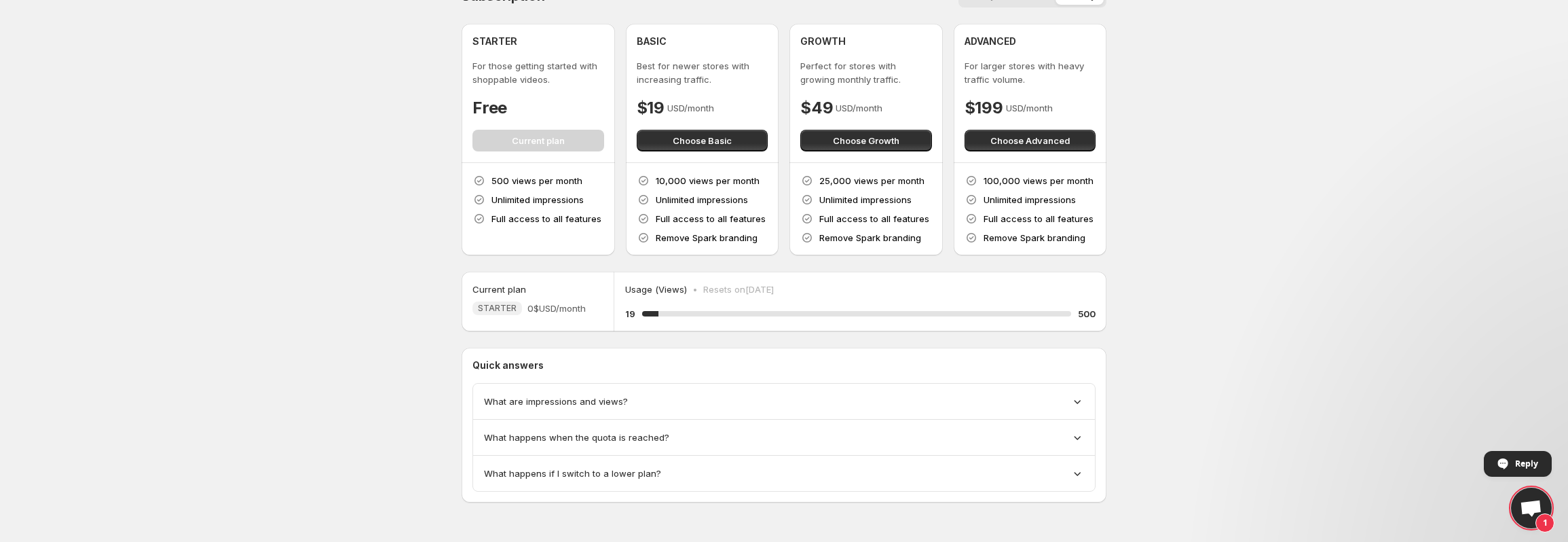
click at [610, 405] on span "What are impressions and views?" at bounding box center [555, 401] width 143 height 14
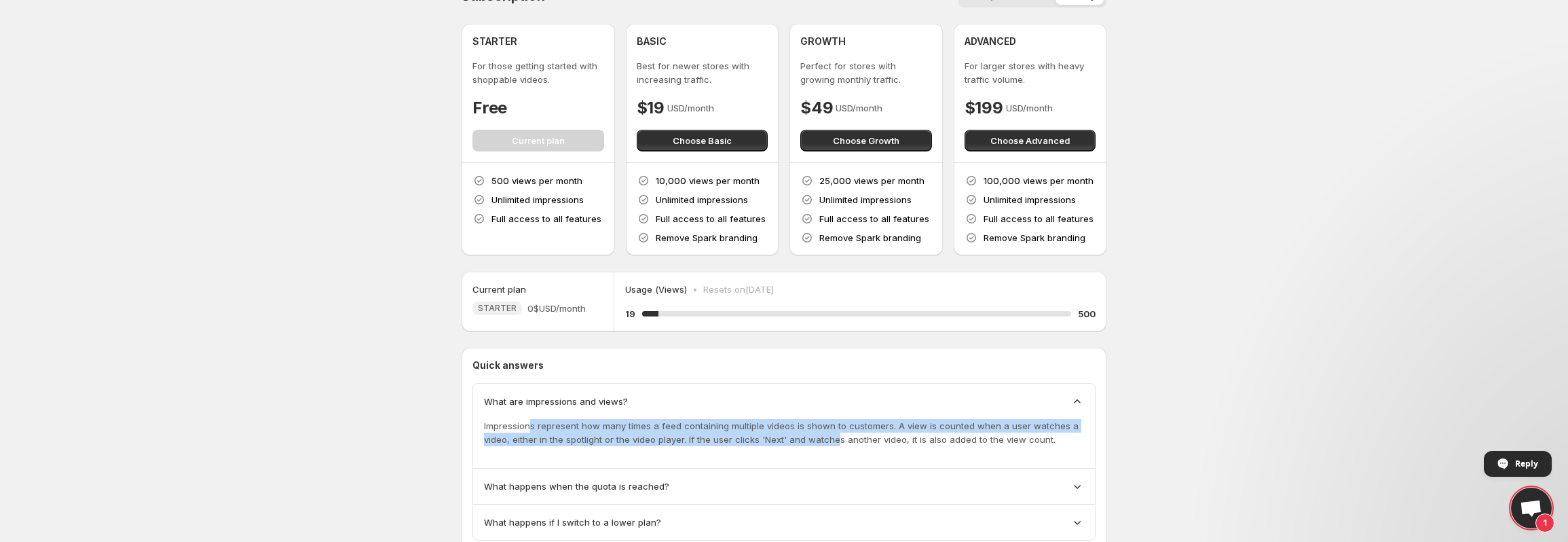
drag, startPoint x: 568, startPoint y: 426, endPoint x: 831, endPoint y: 439, distance: 263.3
click at [831, 439] on p "Impressions represent how many times a feed containing multiple videos is shown…" at bounding box center [784, 432] width 600 height 28
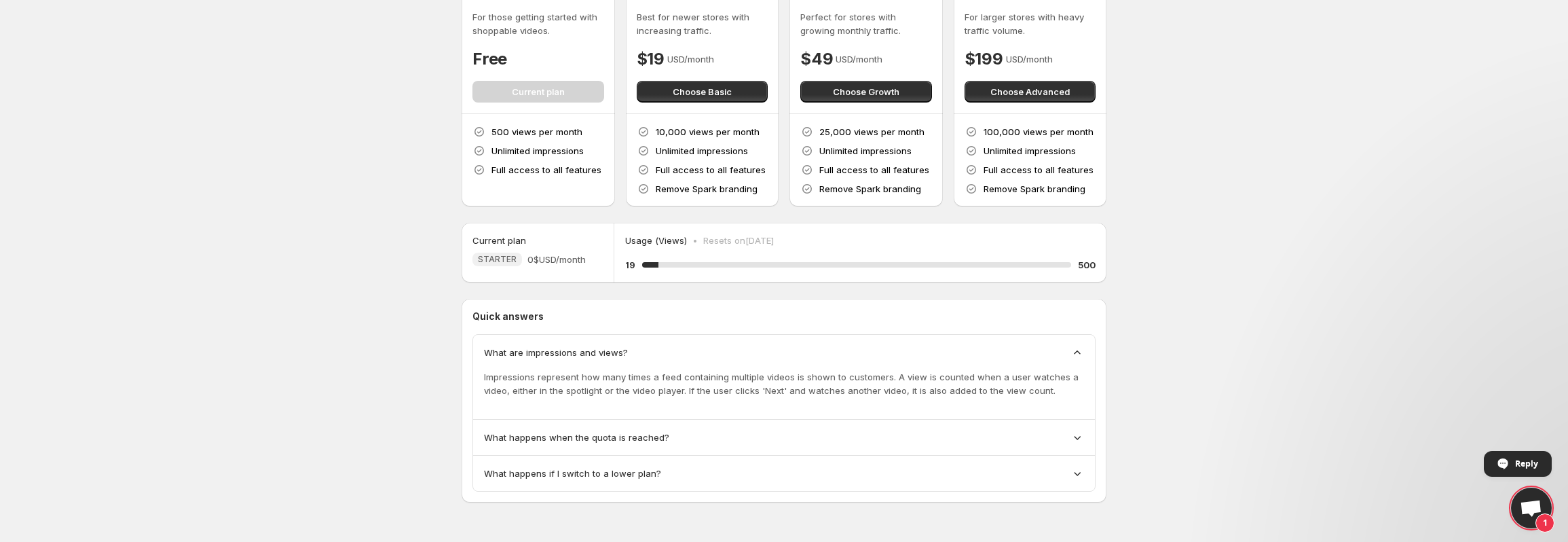
click at [640, 442] on span "What happens when the quota is reached?" at bounding box center [576, 437] width 185 height 14
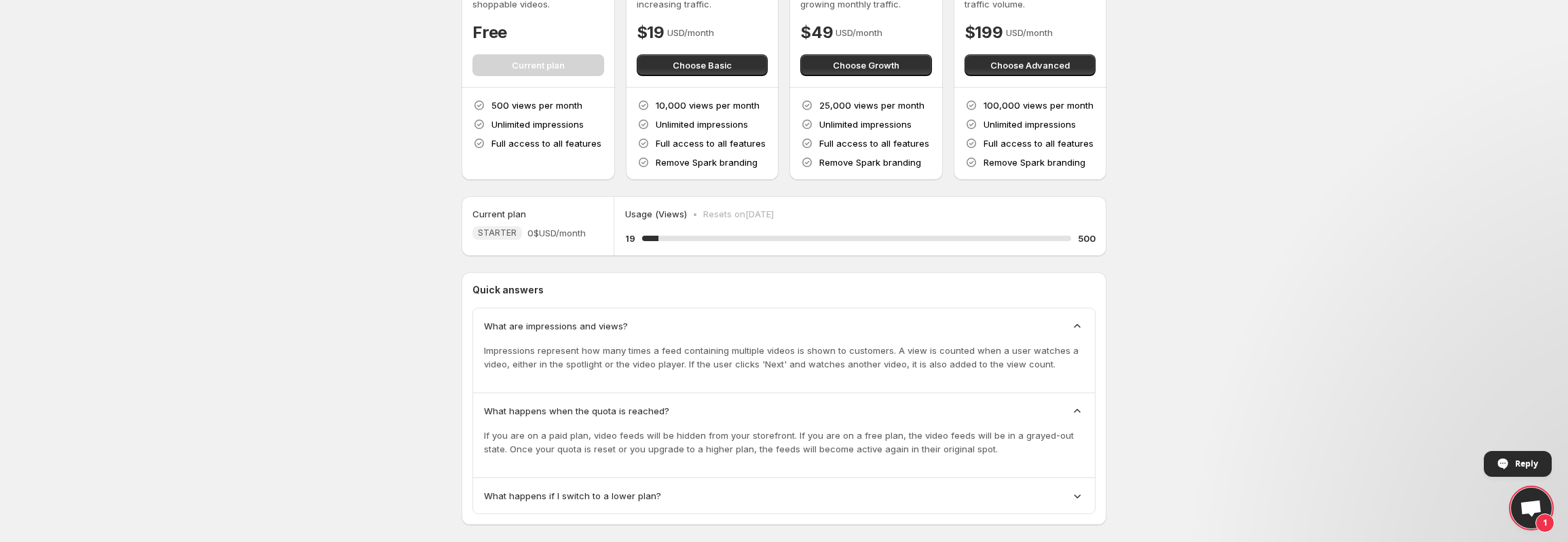
scroll to position [128, 0]
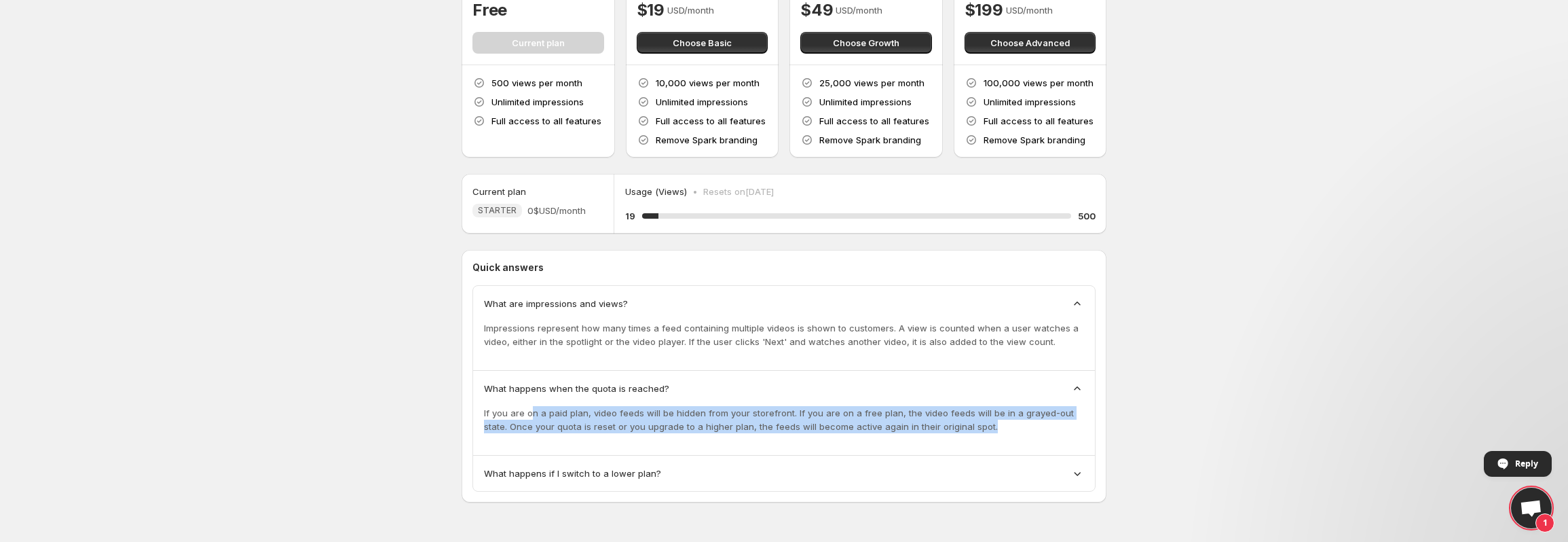
drag, startPoint x: 533, startPoint y: 413, endPoint x: 1005, endPoint y: 423, distance: 472.1
click at [1005, 423] on p "If you are on a paid plan, video feeds will be hidden from your storefront. If …" at bounding box center [784, 420] width 600 height 28
click at [992, 428] on p "If you are on a paid plan, video feeds will be hidden from your storefront. If …" at bounding box center [784, 420] width 600 height 28
drag, startPoint x: 834, startPoint y: 413, endPoint x: 978, endPoint y: 423, distance: 144.3
click at [978, 423] on p "If you are on a paid plan, video feeds will be hidden from your storefront. If …" at bounding box center [784, 420] width 600 height 28
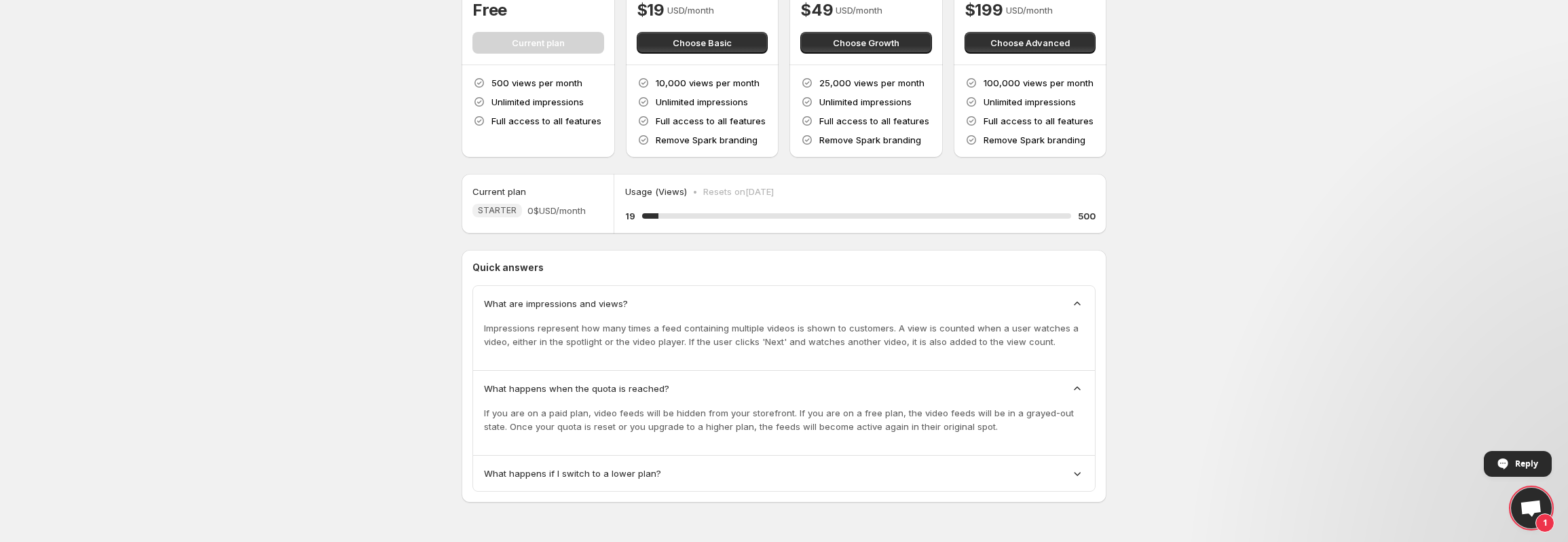
click at [836, 504] on div "Subscription Yearly Save 20% Monthly STARTER For those getting started with sho…" at bounding box center [784, 211] width 645 height 651
click at [796, 487] on div "What happens if I switch to a lower plan?" at bounding box center [784, 473] width 622 height 35
click at [759, 477] on div "What happens if I switch to a lower plan?" at bounding box center [784, 473] width 600 height 14
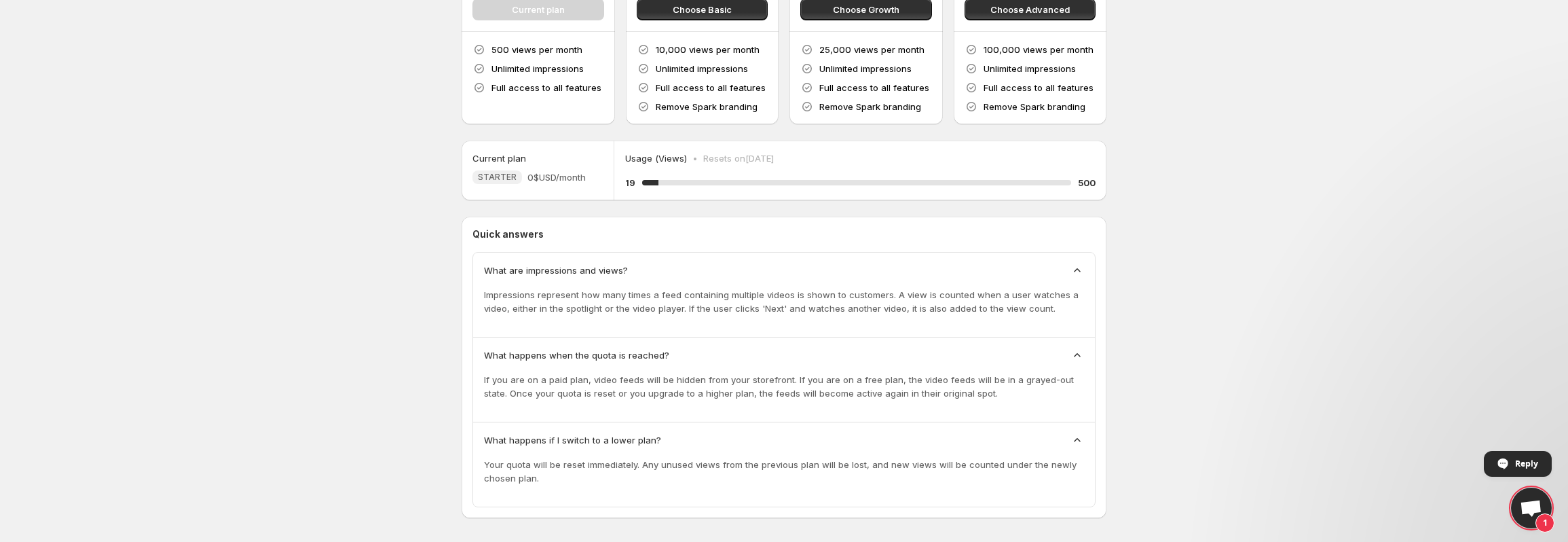
scroll to position [177, 0]
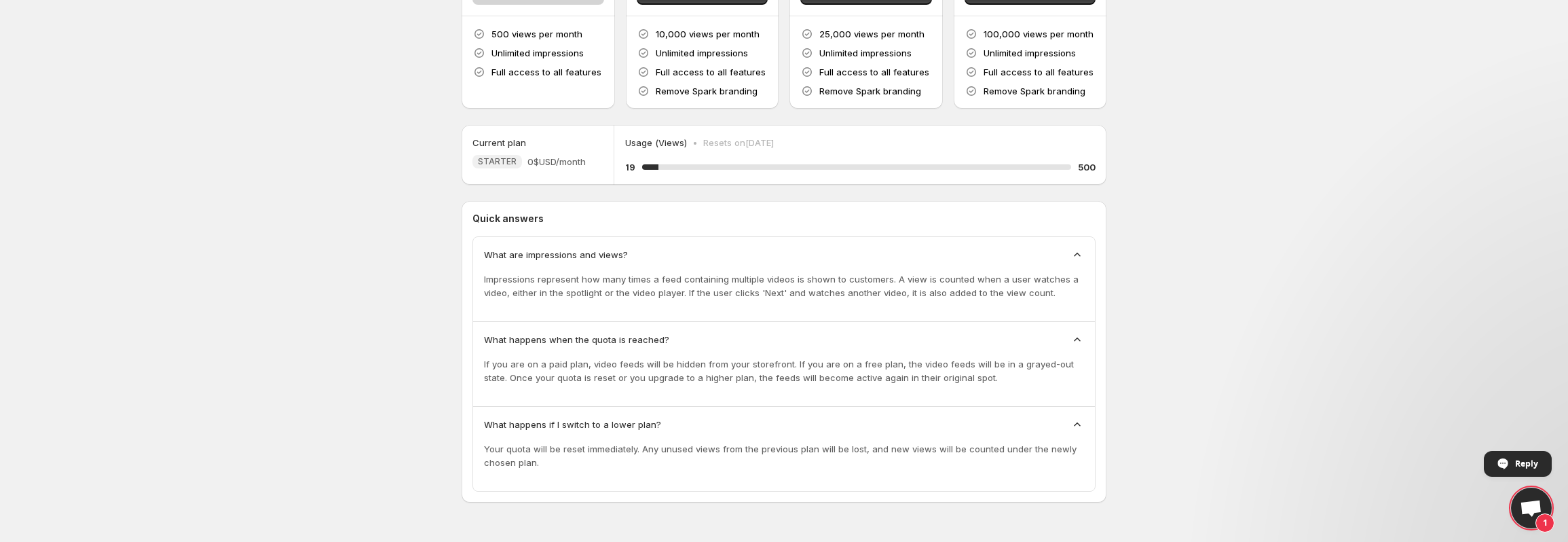
click at [325, 283] on body "Home Feeds Videos Subscription Settings Subscription Yearly Save 20% Monthly ST…" at bounding box center [784, 94] width 1568 height 542
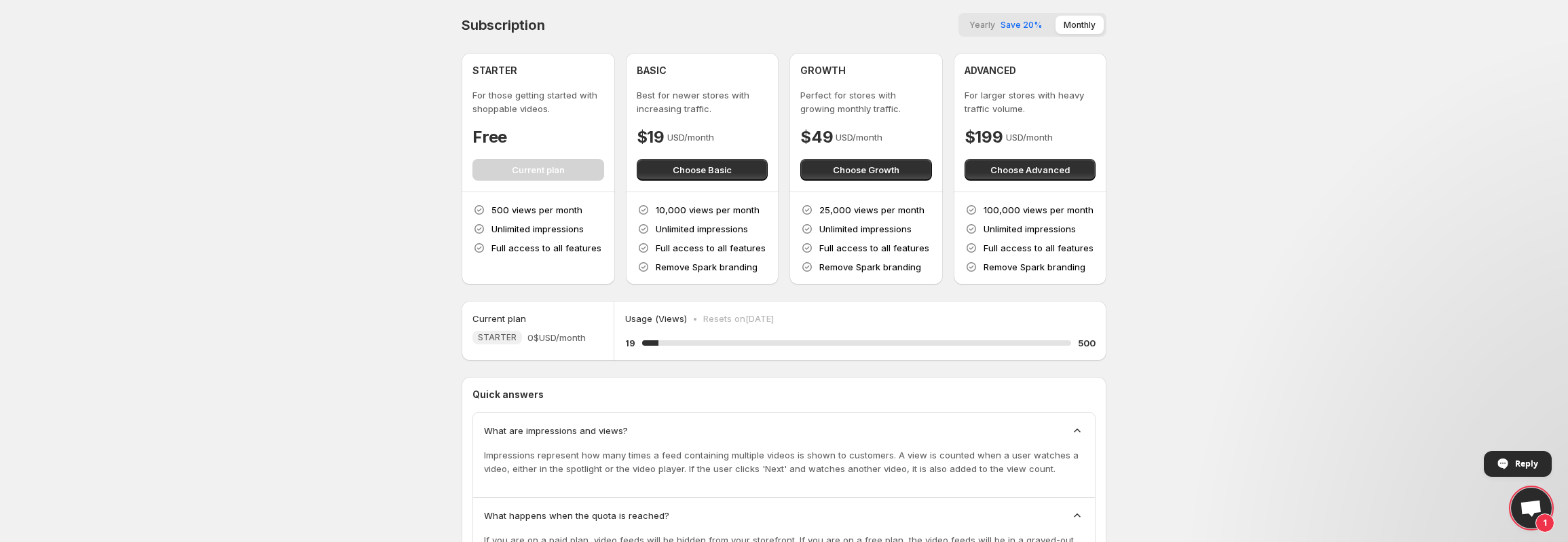
scroll to position [0, 0]
